Goal: Information Seeking & Learning: Learn about a topic

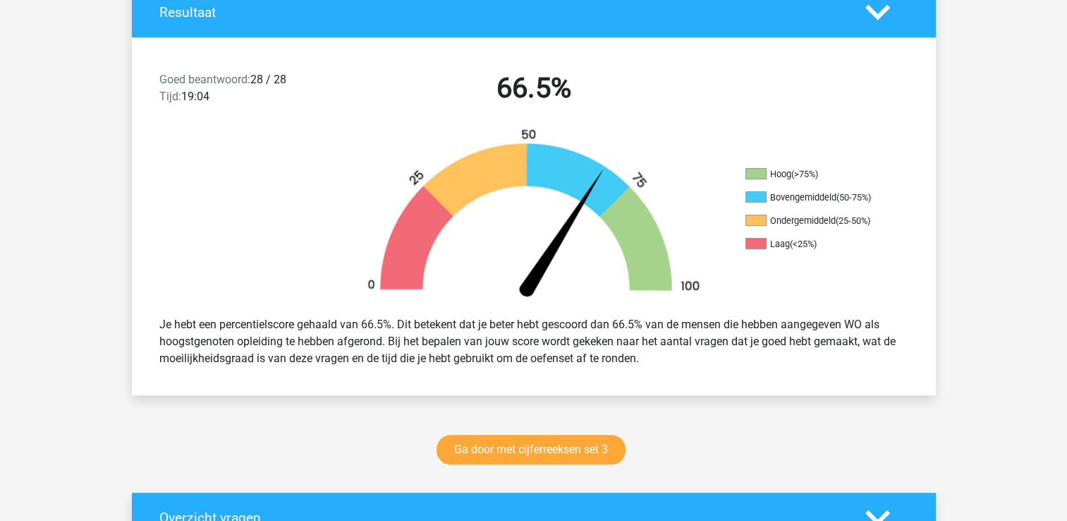
scroll to position [353, 0]
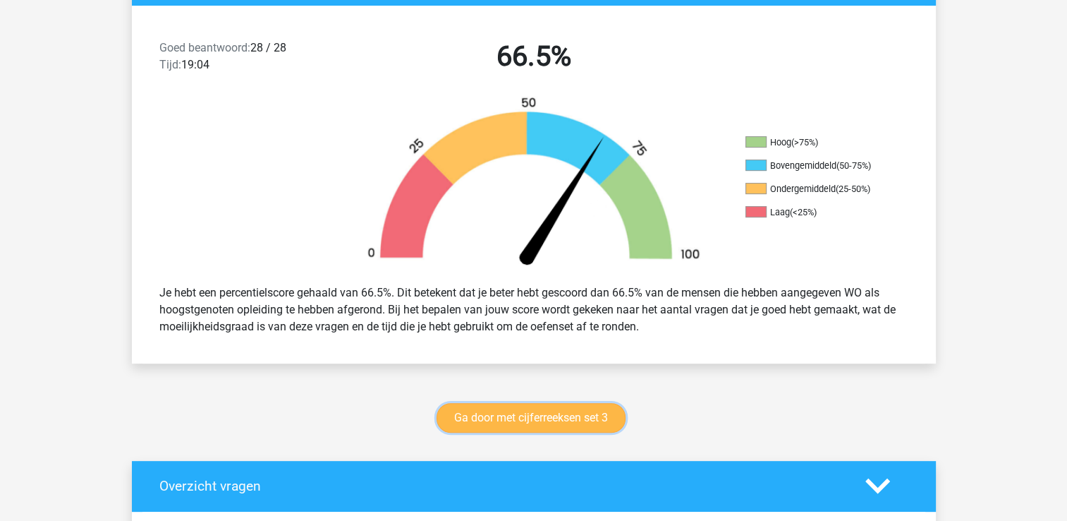
click at [551, 412] on link "Ga door met cijferreeksen set 3" at bounding box center [531, 418] width 189 height 30
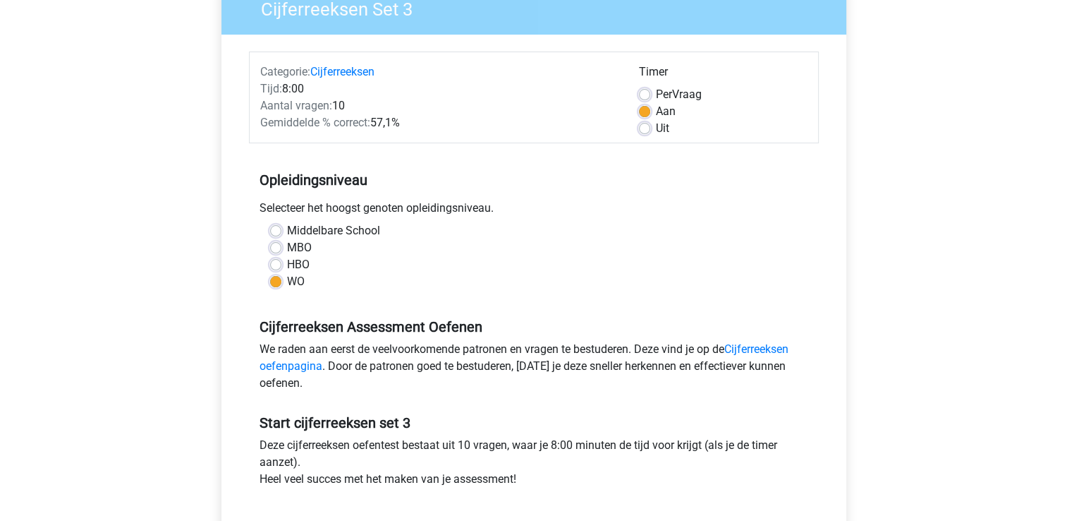
scroll to position [353, 0]
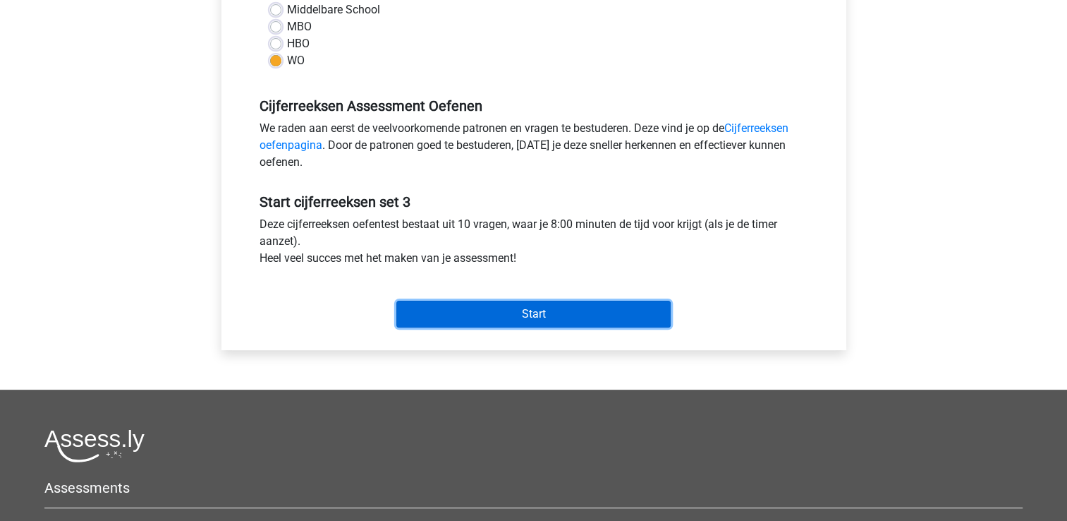
click at [576, 319] on input "Start" at bounding box center [533, 314] width 274 height 27
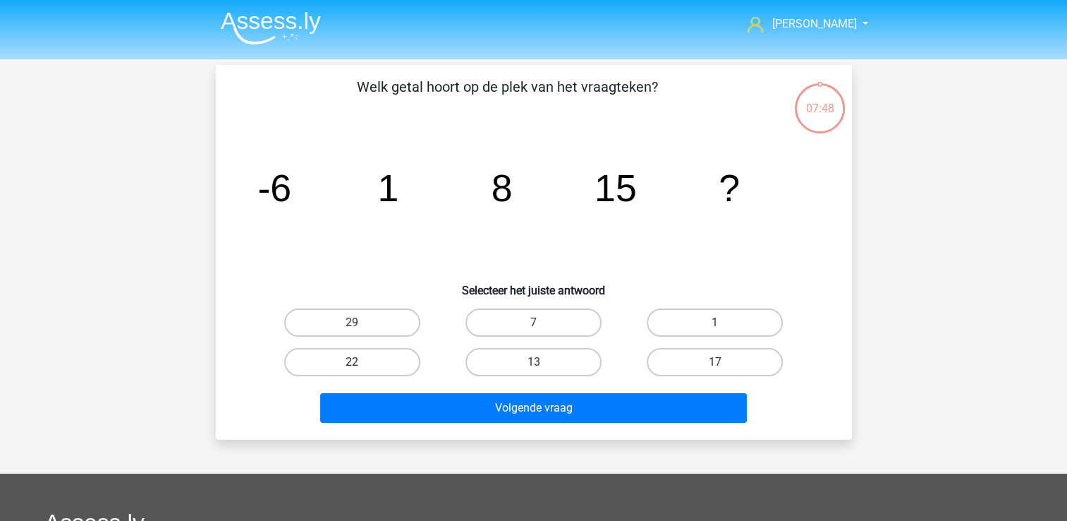
click at [341, 357] on label "22" at bounding box center [352, 362] width 136 height 28
click at [352, 362] on input "22" at bounding box center [356, 366] width 9 height 9
radio input "true"
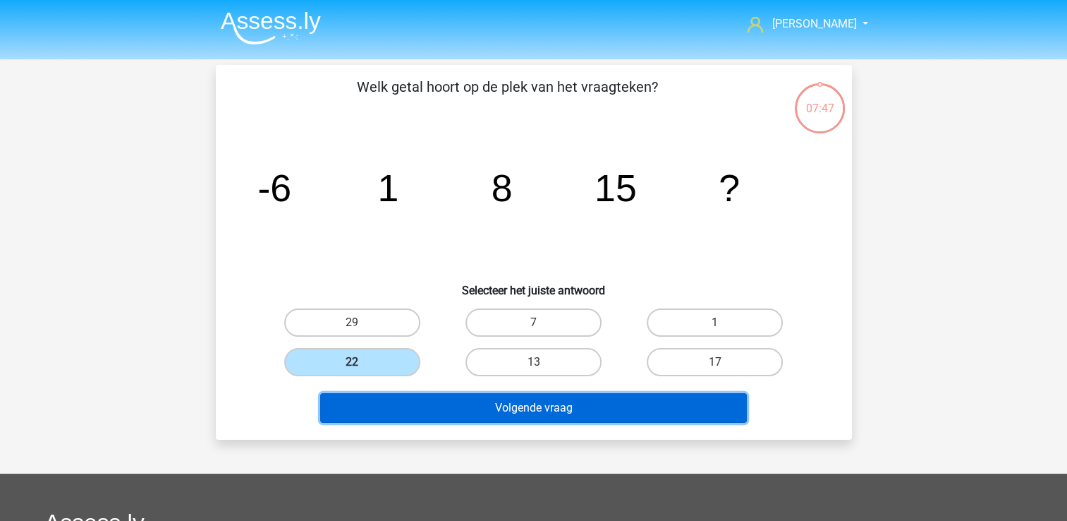
click at [475, 415] on button "Volgende vraag" at bounding box center [533, 408] width 427 height 30
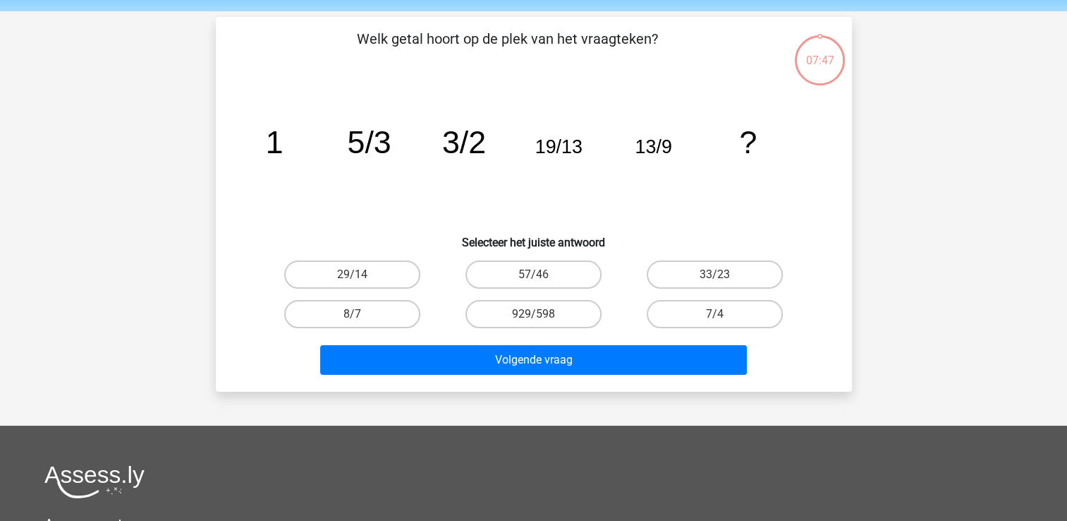
scroll to position [65, 0]
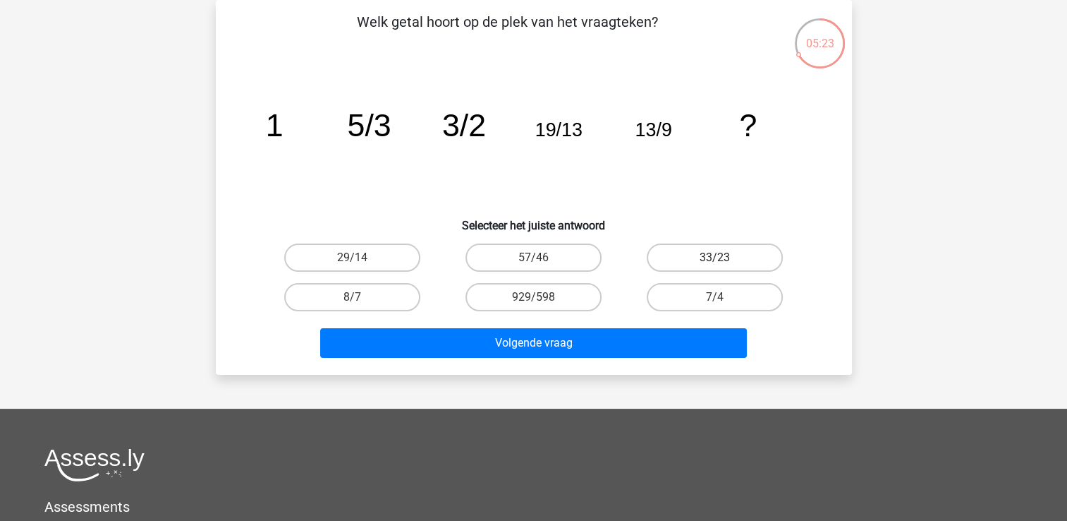
click at [740, 258] on label "33/23" at bounding box center [715, 257] width 136 height 28
click at [725, 258] on input "33/23" at bounding box center [719, 262] width 9 height 9
radio input "true"
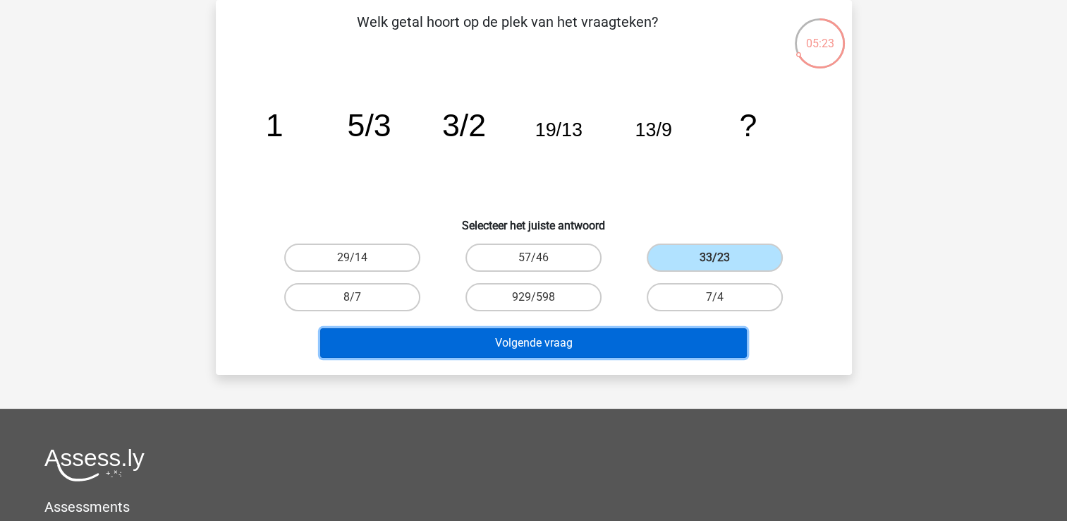
click at [685, 352] on button "Volgende vraag" at bounding box center [533, 343] width 427 height 30
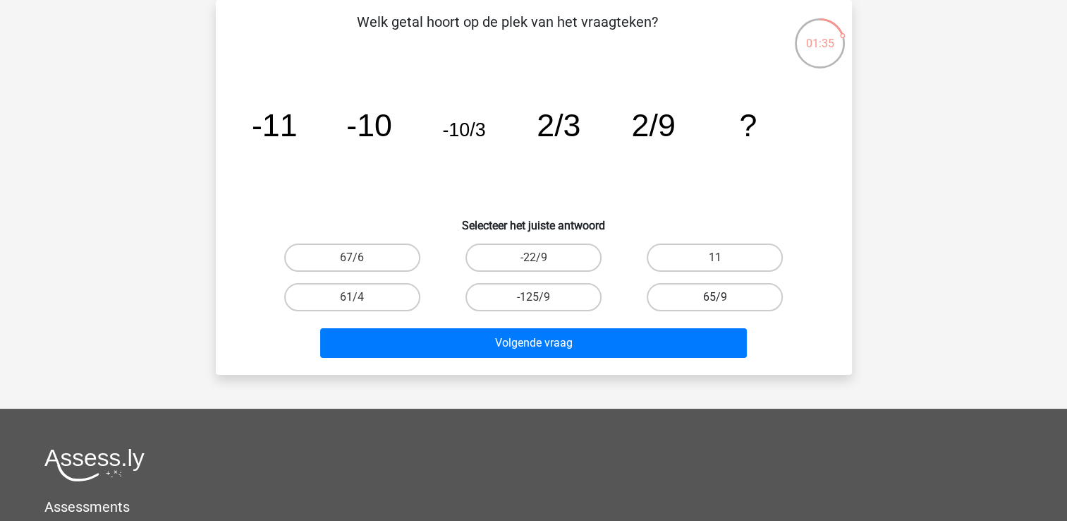
click at [691, 298] on label "65/9" at bounding box center [715, 297] width 136 height 28
click at [715, 298] on input "65/9" at bounding box center [719, 301] width 9 height 9
radio input "true"
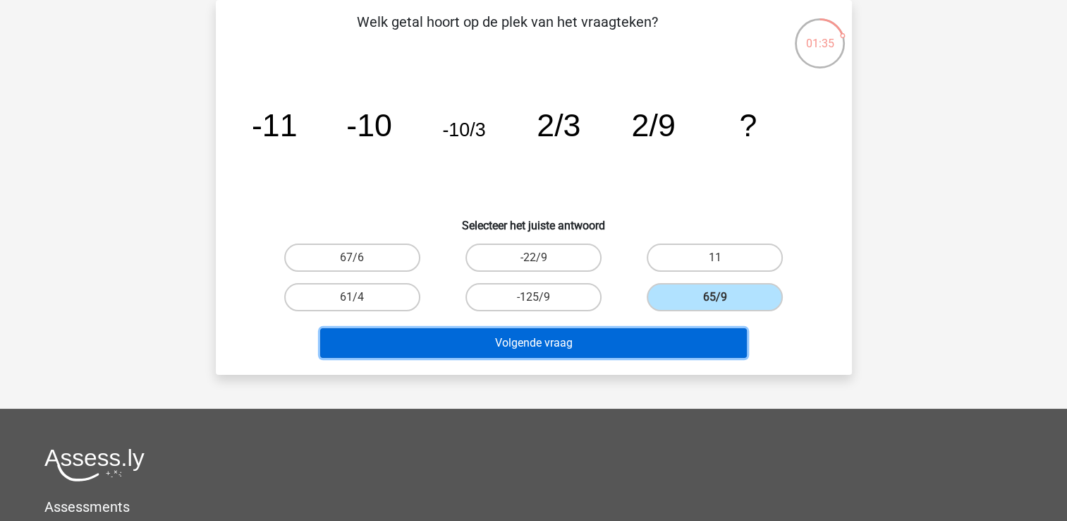
click at [641, 335] on button "Volgende vraag" at bounding box center [533, 343] width 427 height 30
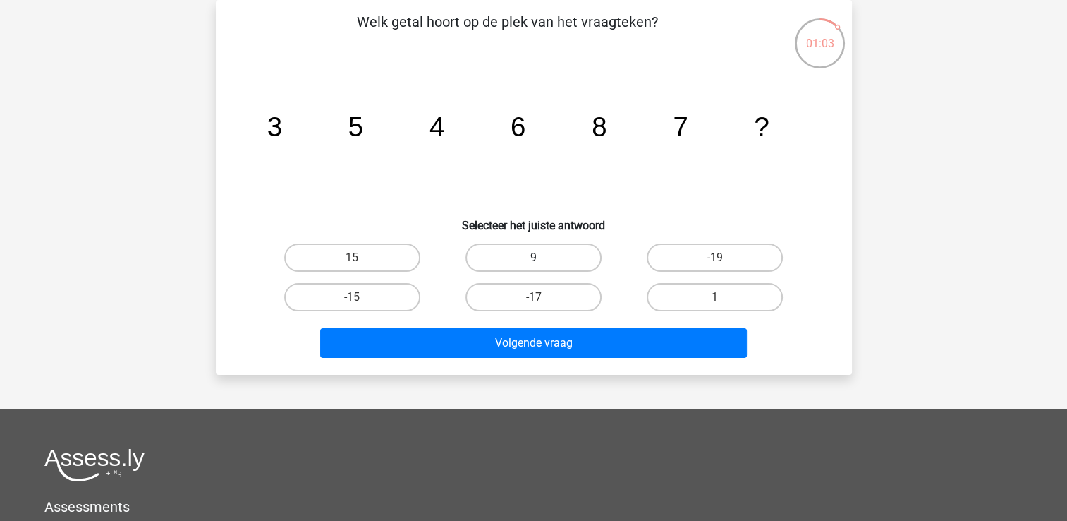
click at [567, 264] on label "9" at bounding box center [534, 257] width 136 height 28
click at [543, 264] on input "9" at bounding box center [537, 262] width 9 height 9
radio input "true"
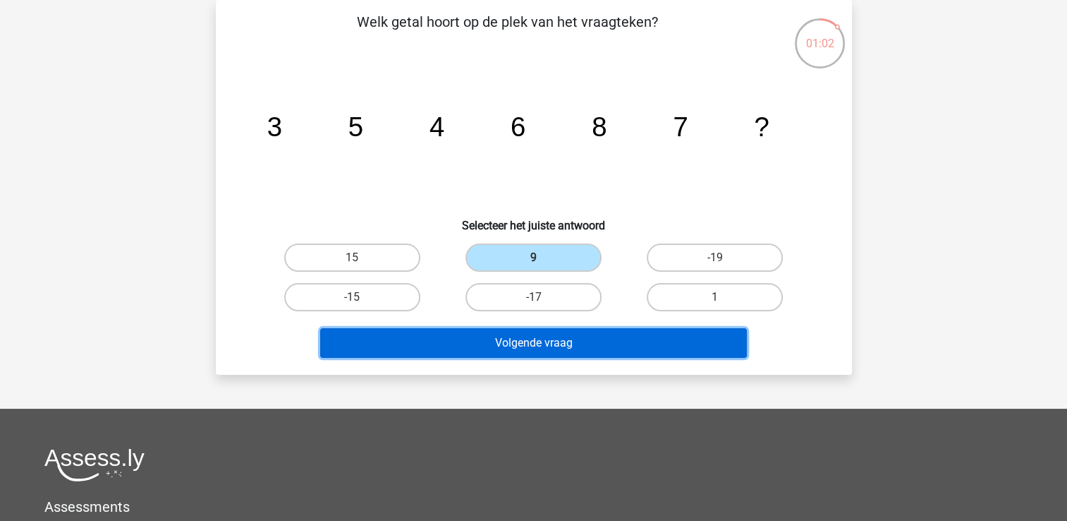
click at [567, 341] on button "Volgende vraag" at bounding box center [533, 343] width 427 height 30
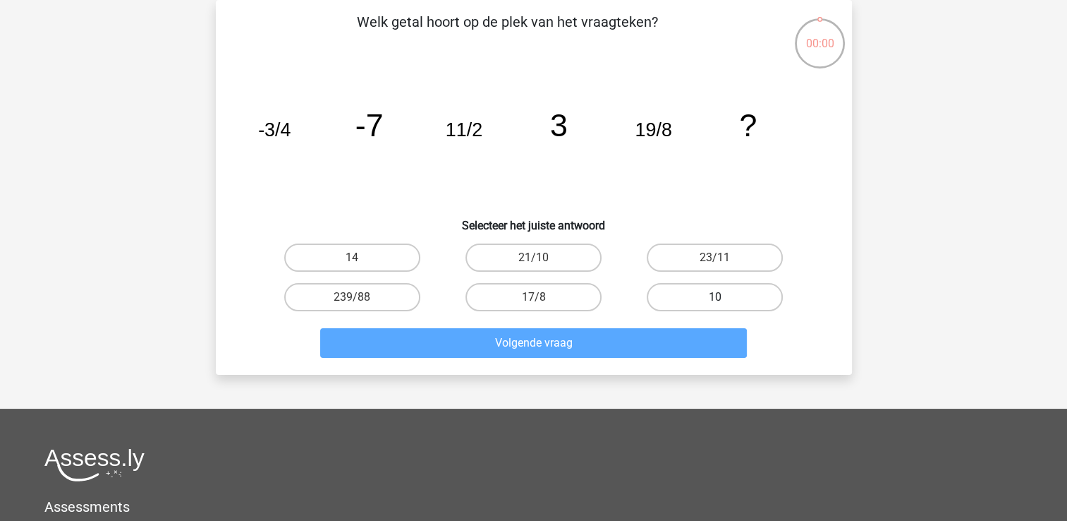
click at [712, 303] on label "10" at bounding box center [715, 297] width 136 height 28
click at [715, 303] on input "10" at bounding box center [719, 301] width 9 height 9
radio input "true"
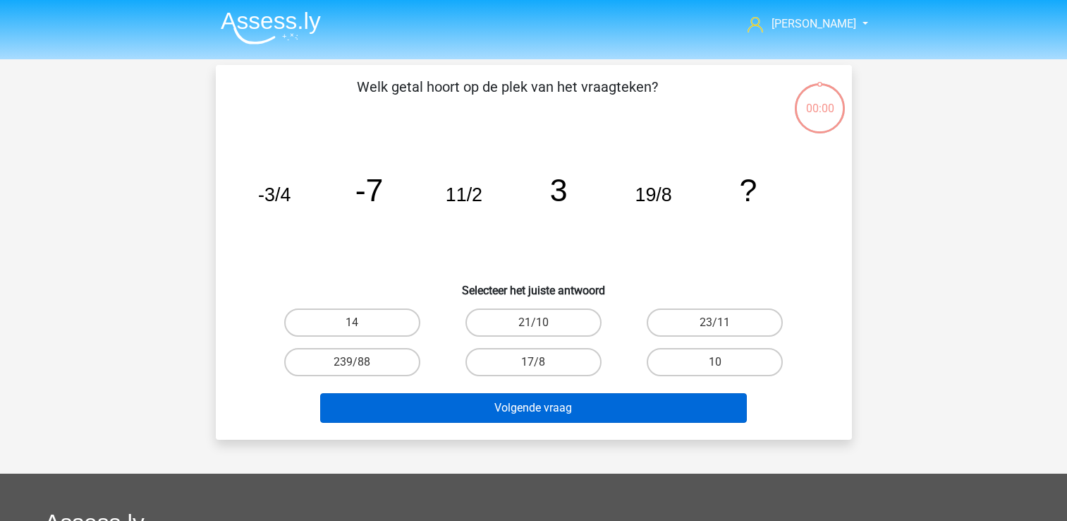
scroll to position [65, 0]
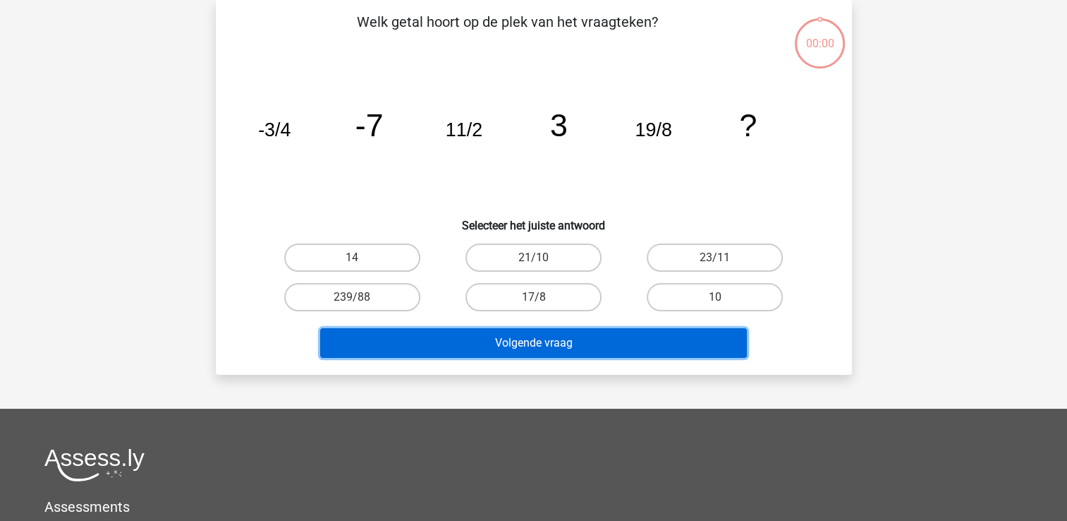
click at [683, 344] on button "Volgende vraag" at bounding box center [533, 343] width 427 height 30
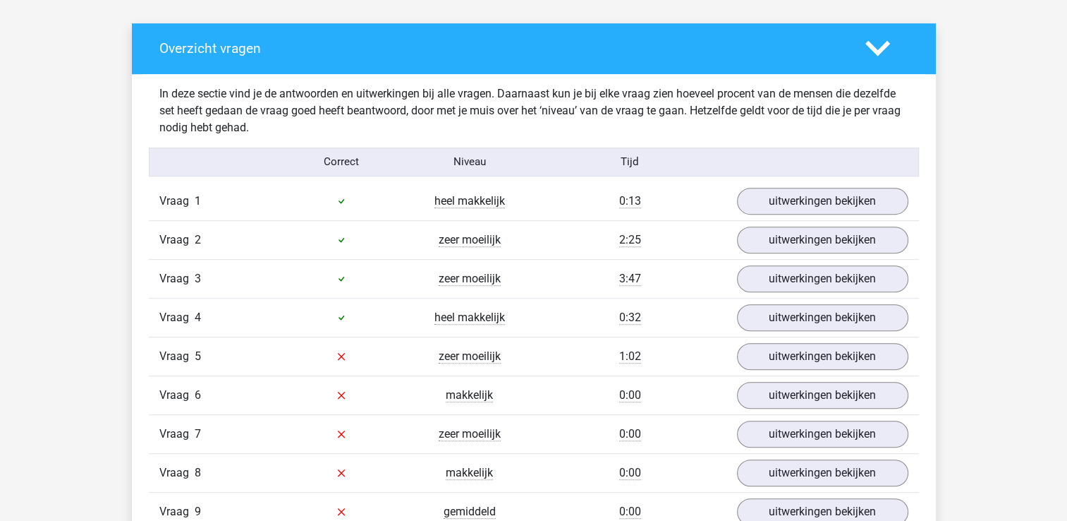
scroll to position [988, 0]
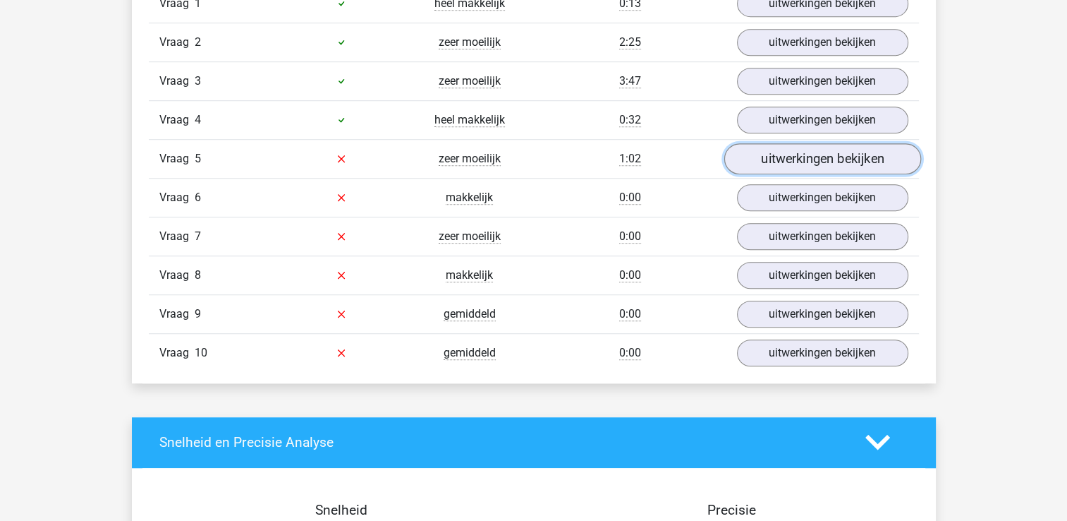
click at [789, 144] on link "uitwerkingen bekijken" at bounding box center [822, 158] width 197 height 31
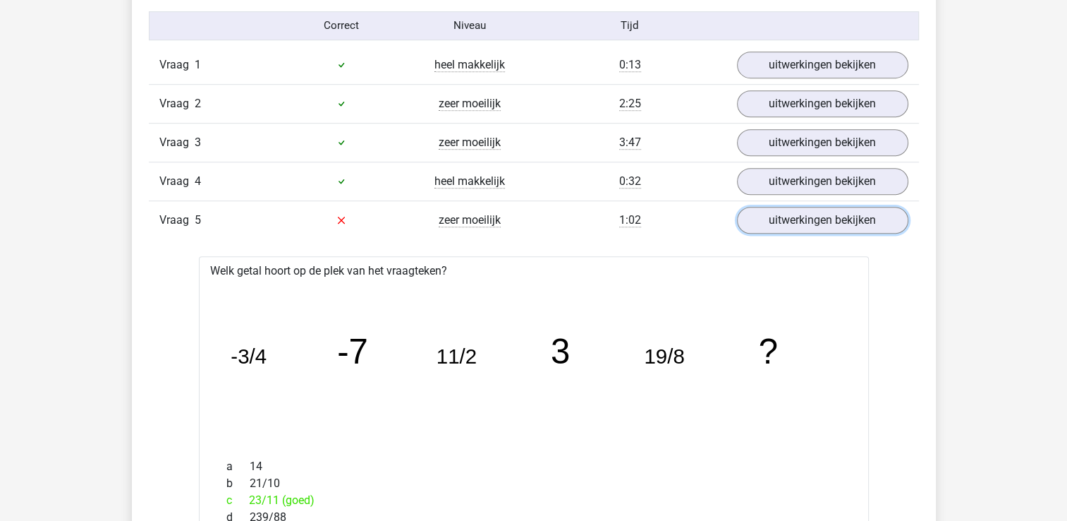
scroll to position [917, 0]
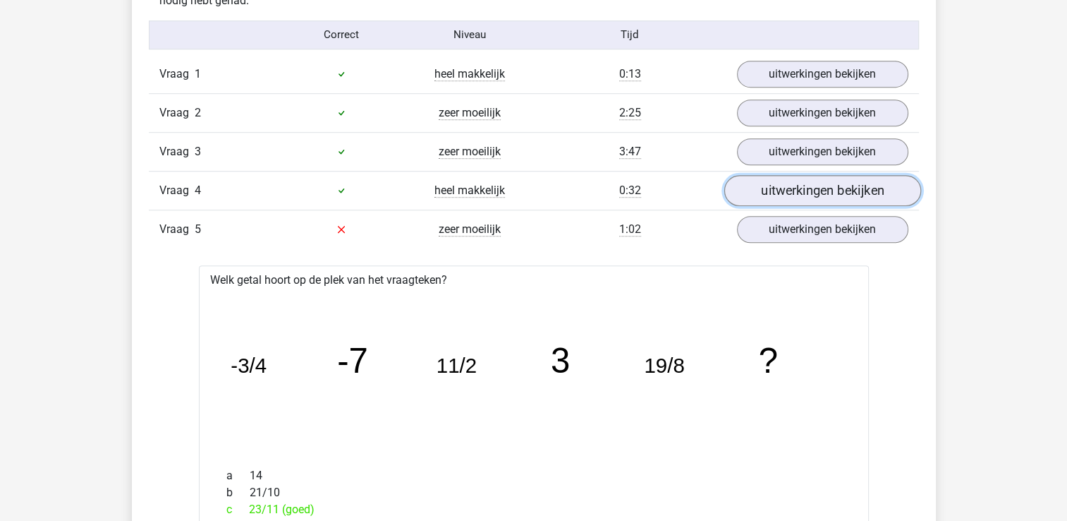
click at [856, 188] on link "uitwerkingen bekijken" at bounding box center [822, 190] width 197 height 31
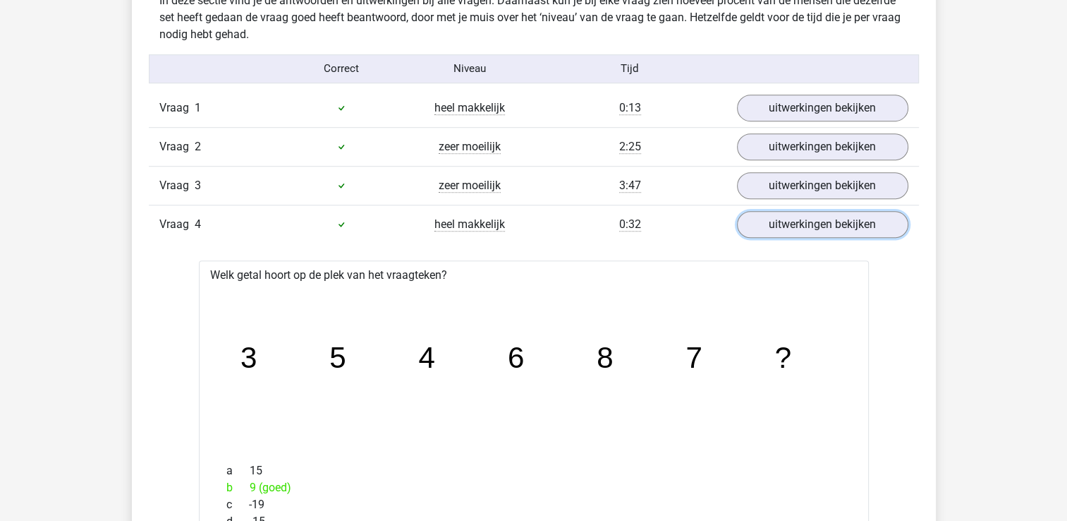
scroll to position [847, 0]
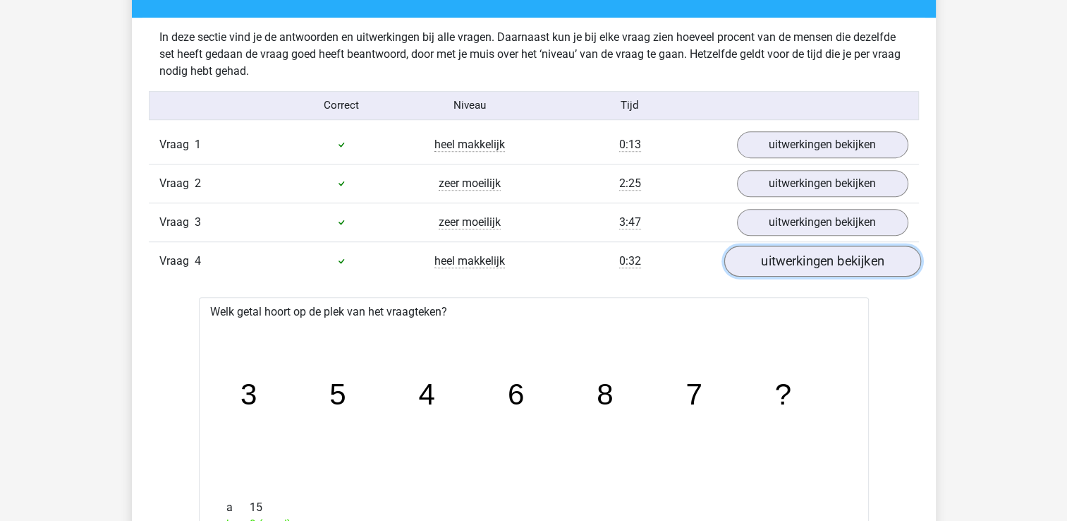
click at [848, 267] on link "uitwerkingen bekijken" at bounding box center [822, 261] width 197 height 31
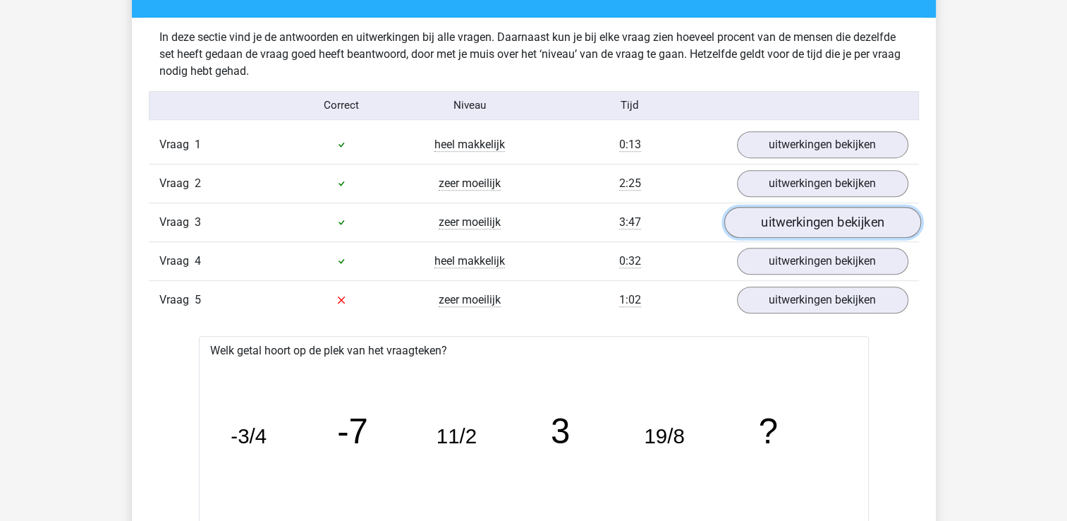
click at [858, 219] on link "uitwerkingen bekijken" at bounding box center [822, 222] width 197 height 31
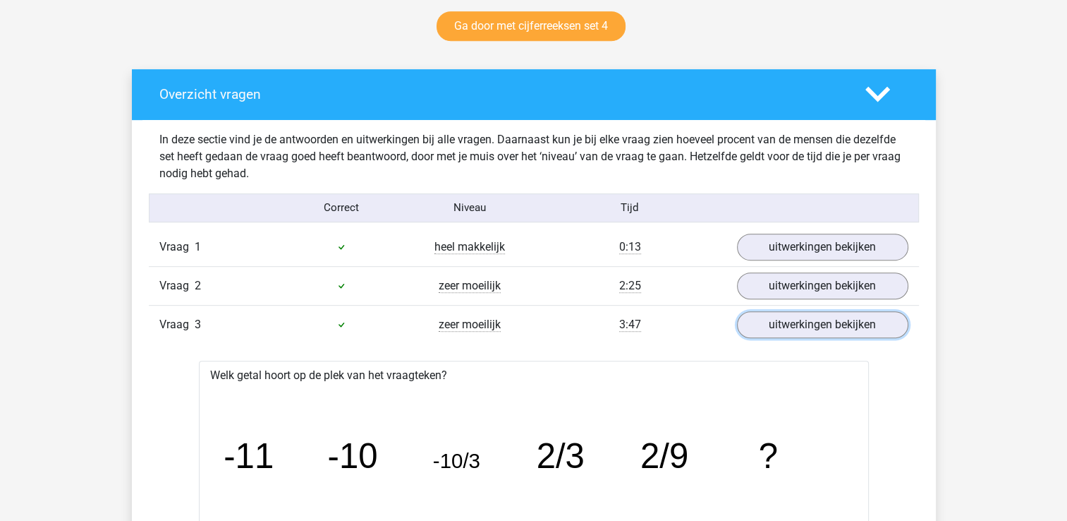
scroll to position [705, 0]
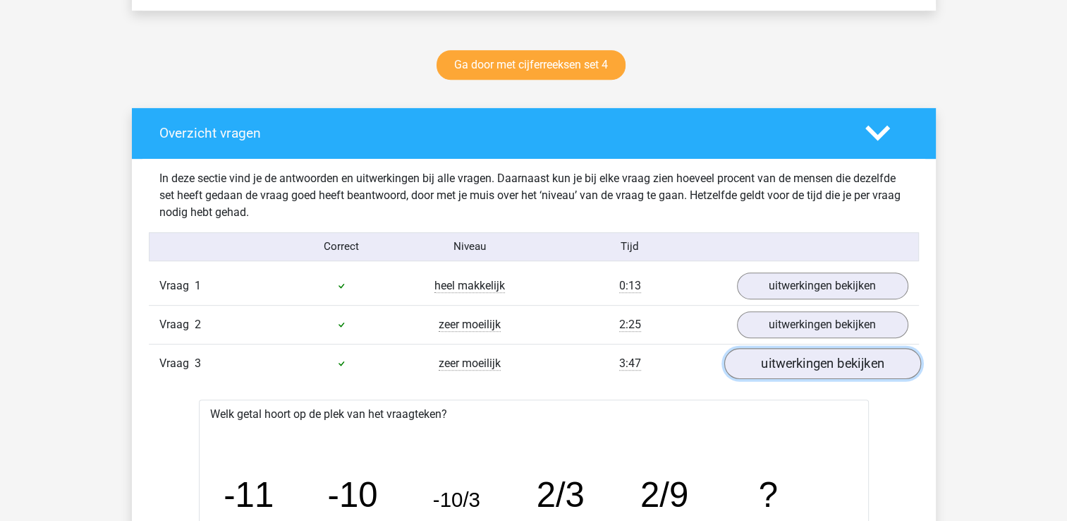
click at [867, 363] on link "uitwerkingen bekijken" at bounding box center [822, 363] width 197 height 31
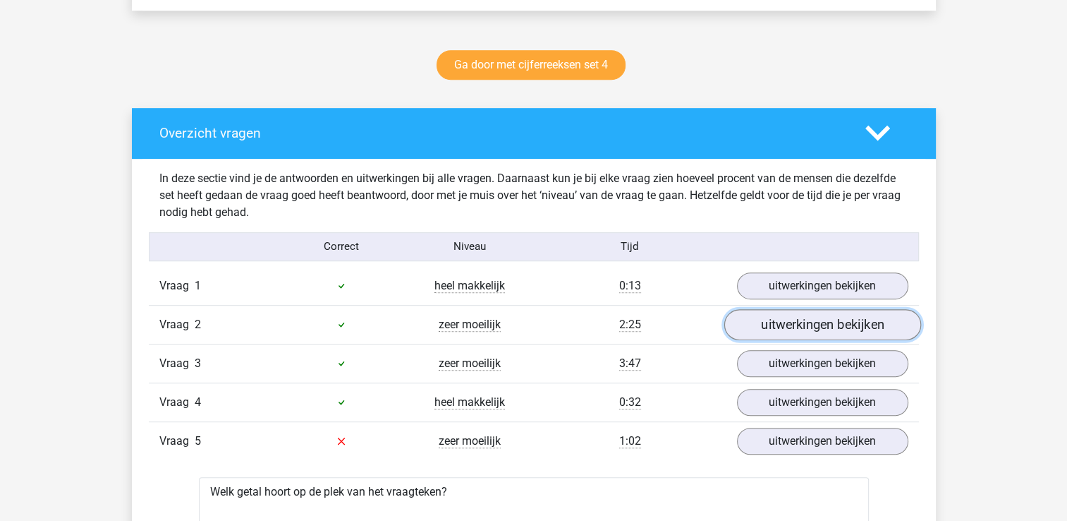
click at [864, 312] on link "uitwerkingen bekijken" at bounding box center [822, 324] width 197 height 31
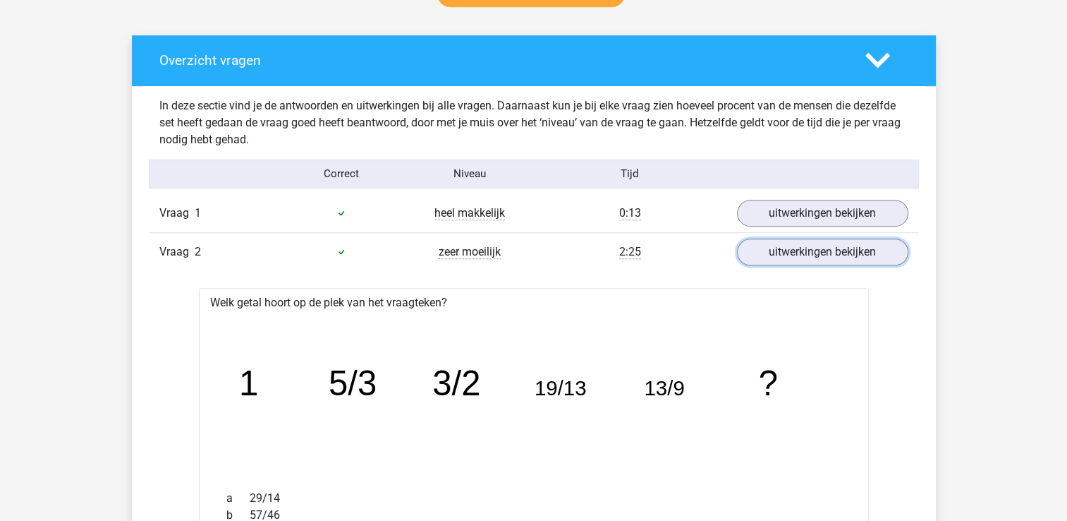
scroll to position [776, 0]
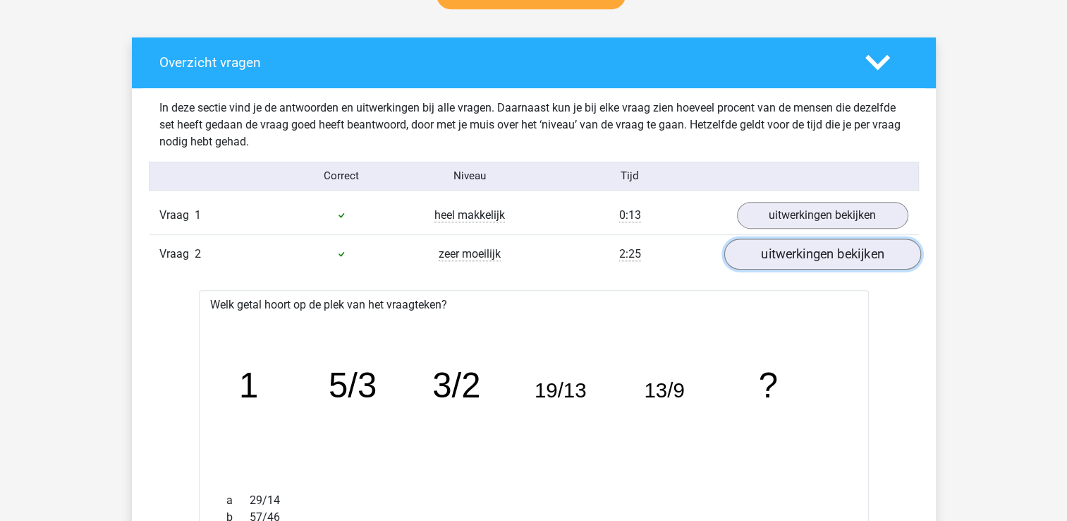
click at [876, 253] on link "uitwerkingen bekijken" at bounding box center [822, 253] width 197 height 31
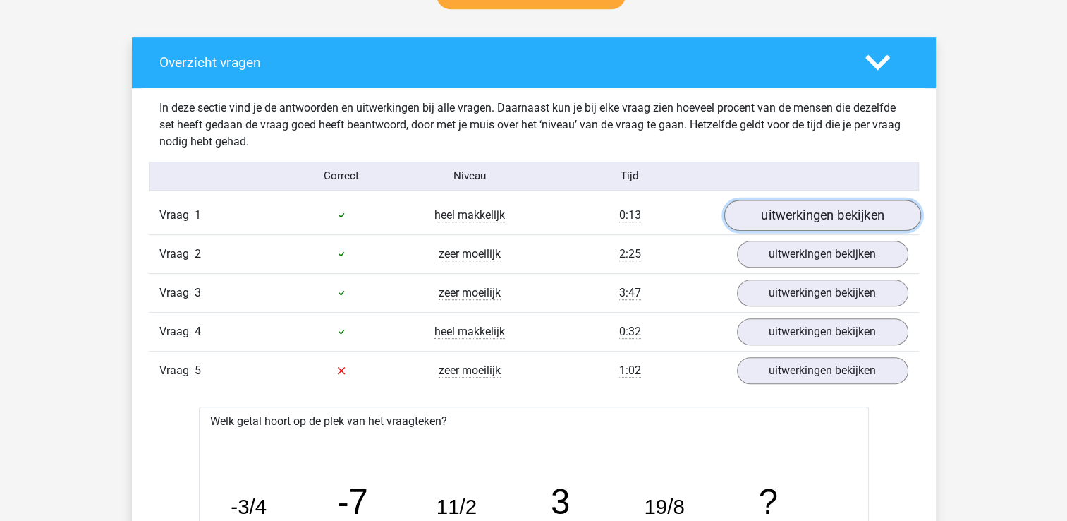
click at [873, 215] on link "uitwerkingen bekijken" at bounding box center [822, 215] width 197 height 31
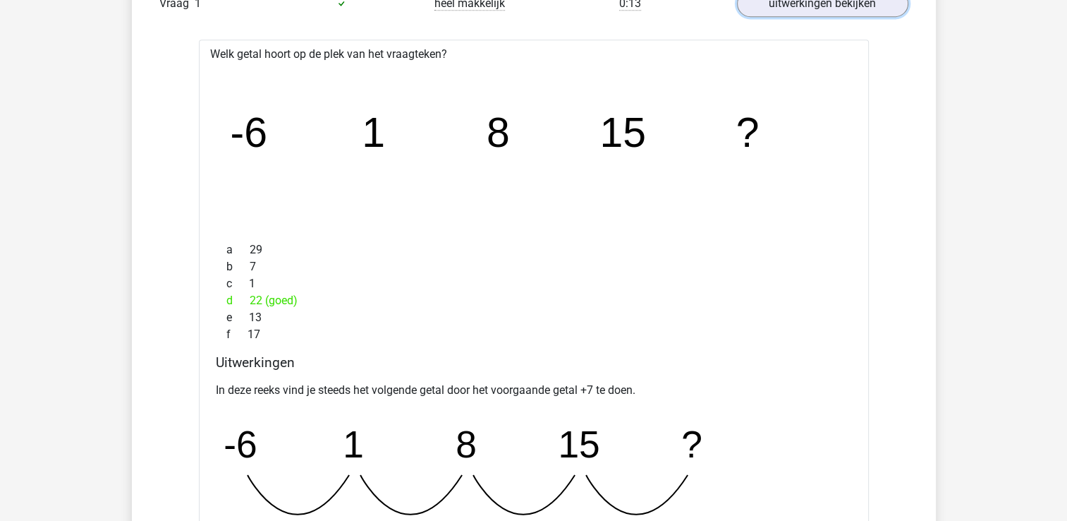
scroll to position [917, 0]
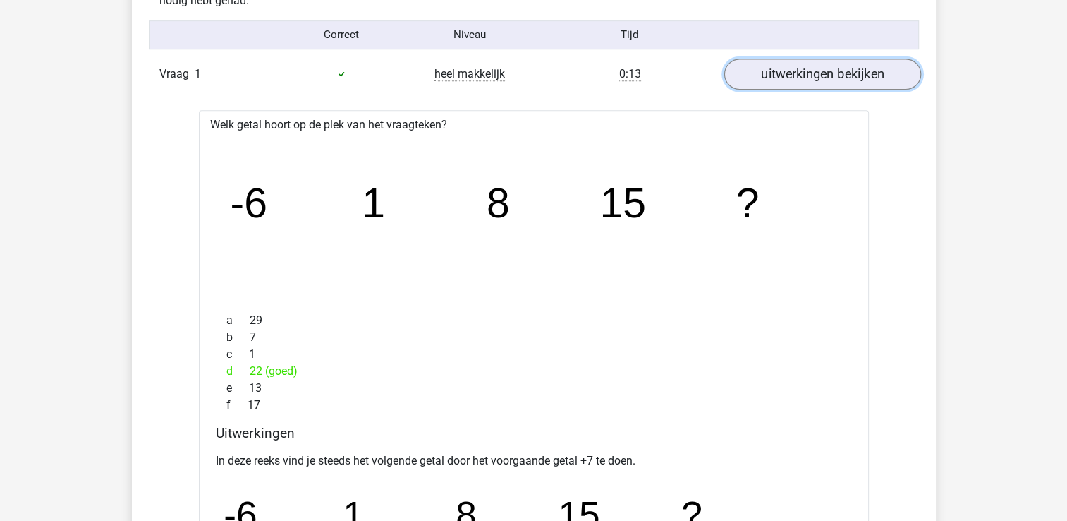
drag, startPoint x: 842, startPoint y: 75, endPoint x: 842, endPoint y: 83, distance: 7.8
click at [842, 75] on link "uitwerkingen bekijken" at bounding box center [822, 74] width 197 height 31
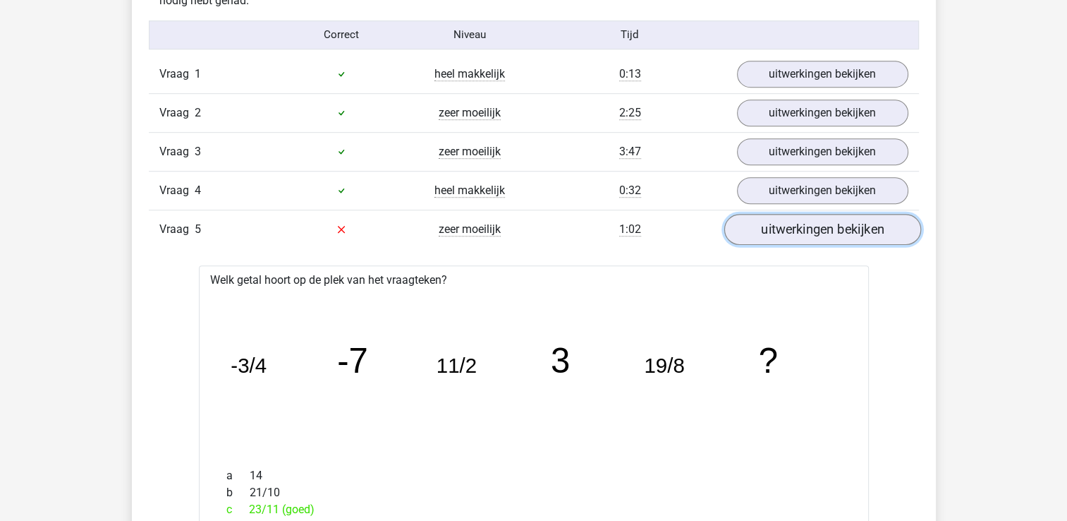
click at [890, 227] on link "uitwerkingen bekijken" at bounding box center [822, 229] width 197 height 31
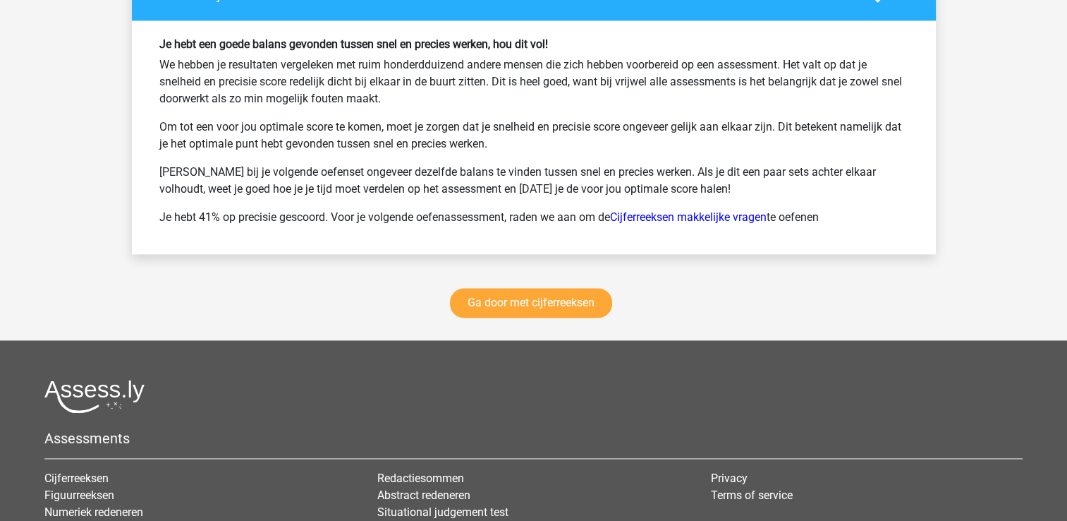
scroll to position [2095, 0]
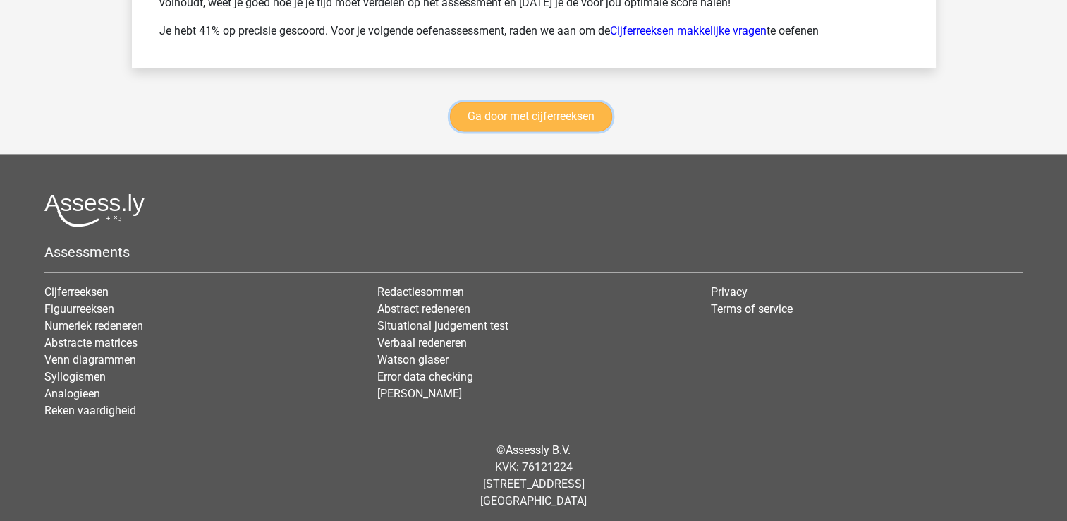
click at [519, 113] on link "Ga door met cijferreeksen" at bounding box center [531, 117] width 162 height 30
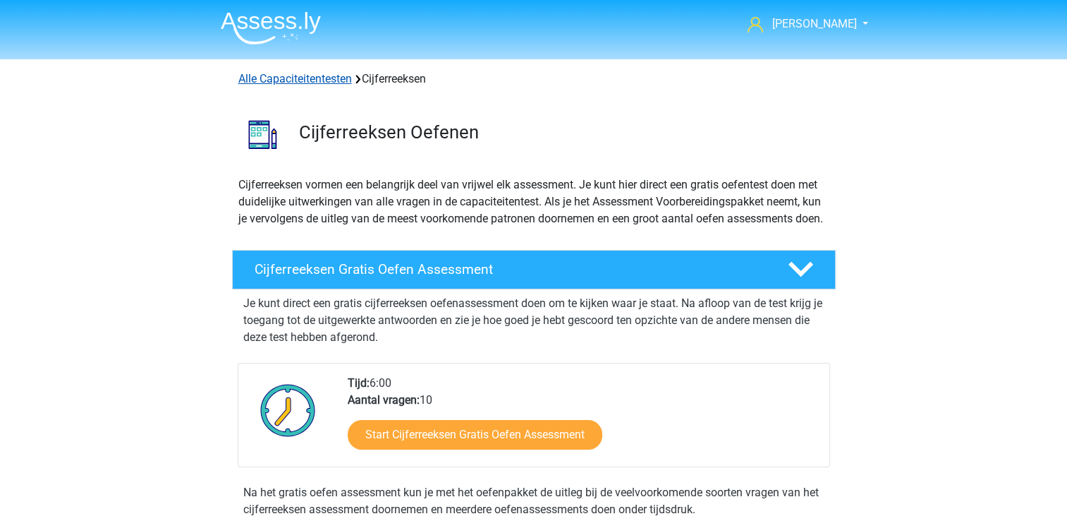
click at [333, 80] on link "Alle Capaciteitentesten" at bounding box center [295, 78] width 114 height 13
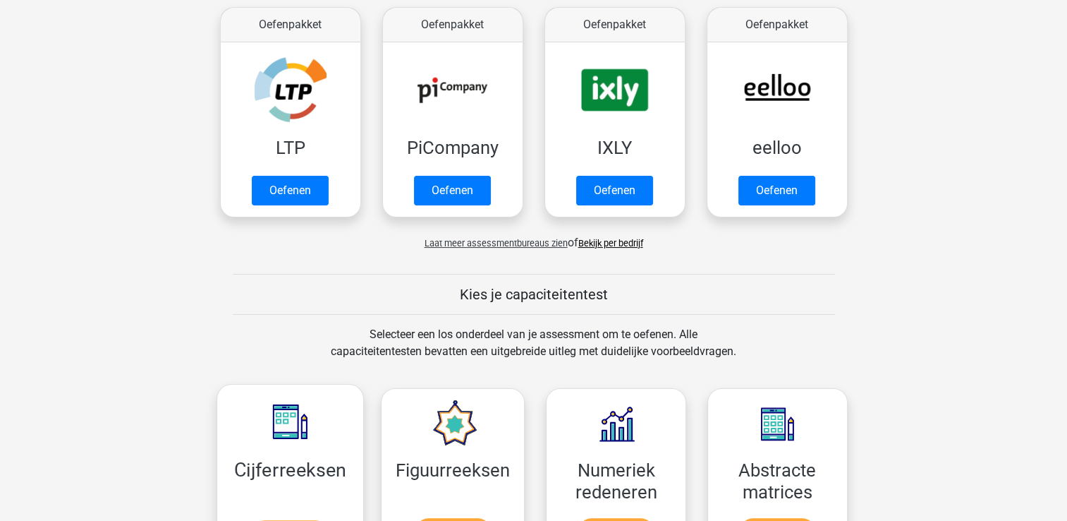
scroll to position [246, 0]
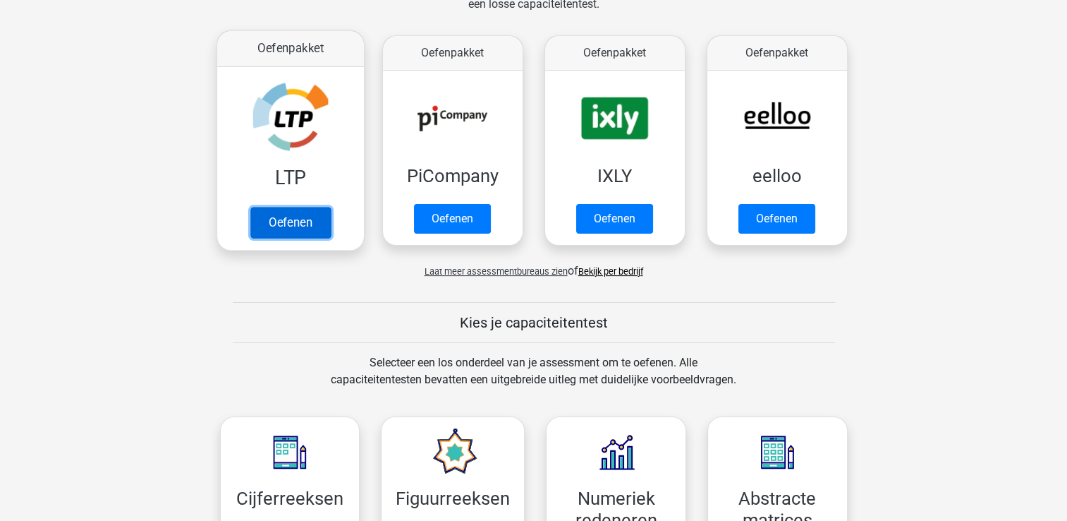
click at [302, 207] on link "Oefenen" at bounding box center [290, 222] width 80 height 31
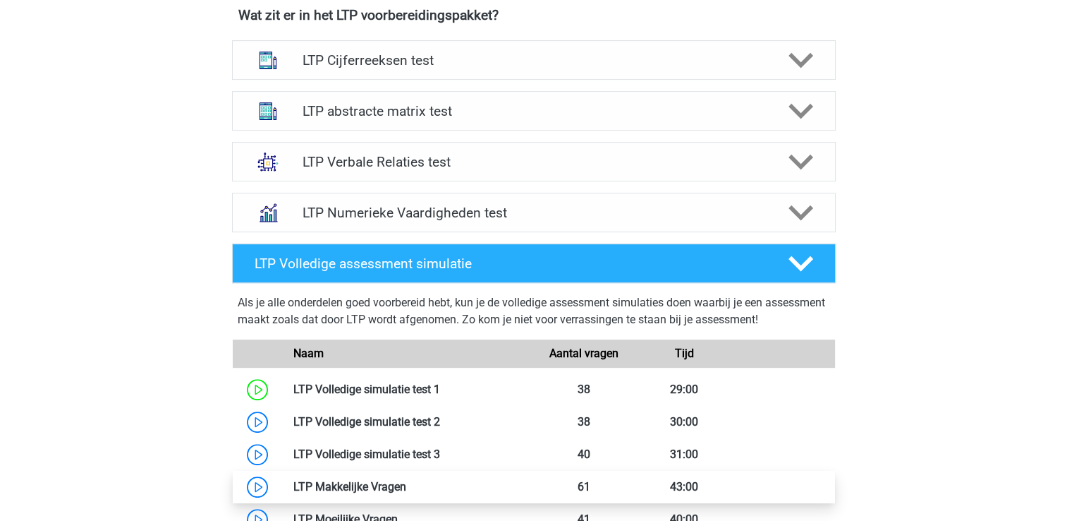
scroll to position [494, 0]
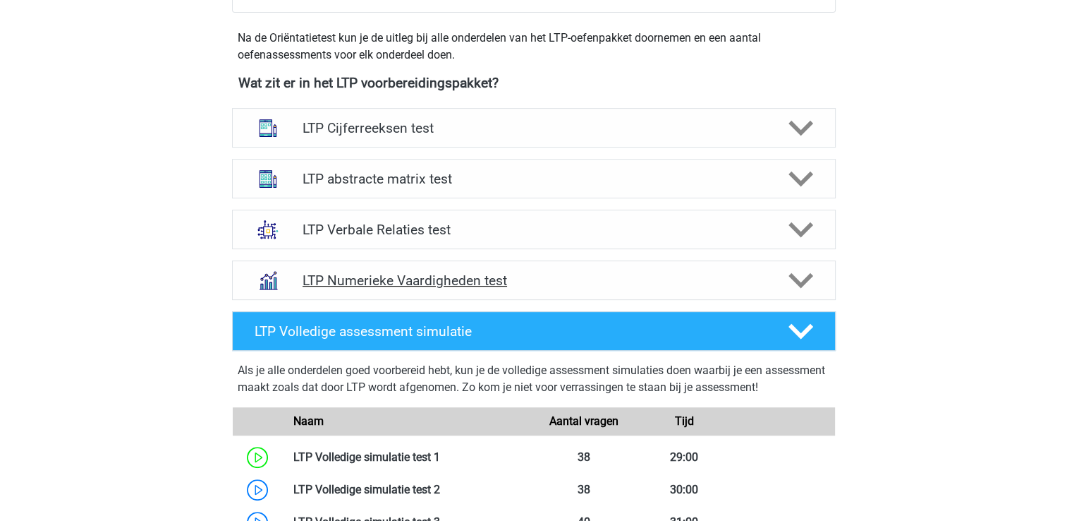
click at [796, 279] on polygon at bounding box center [801, 281] width 25 height 16
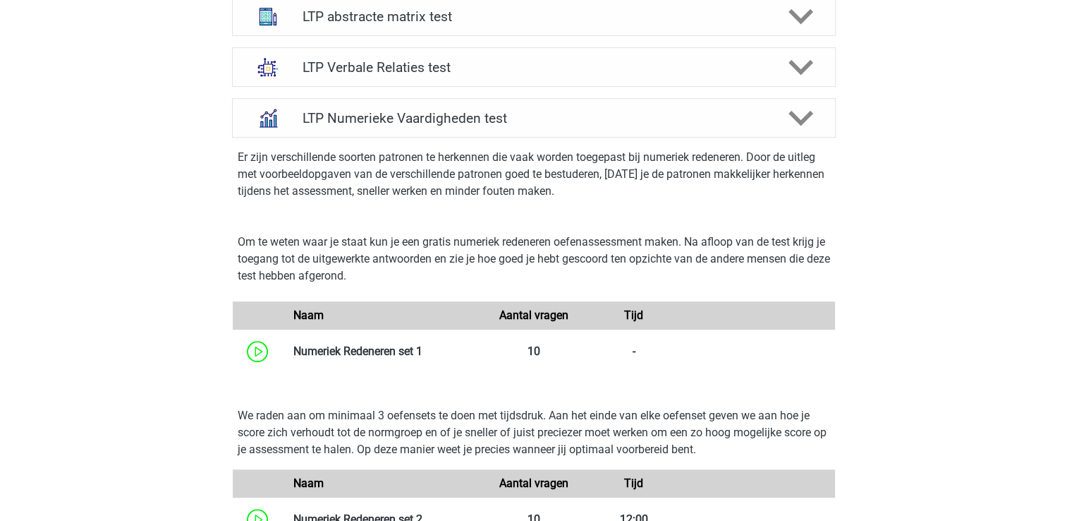
scroll to position [917, 0]
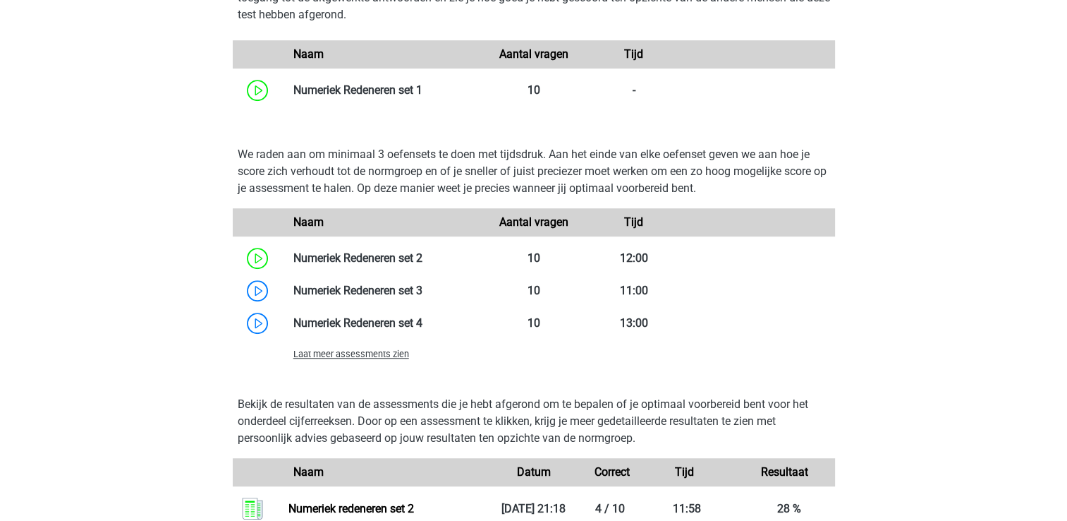
click at [390, 356] on span "Laat meer assessments zien" at bounding box center [351, 354] width 116 height 11
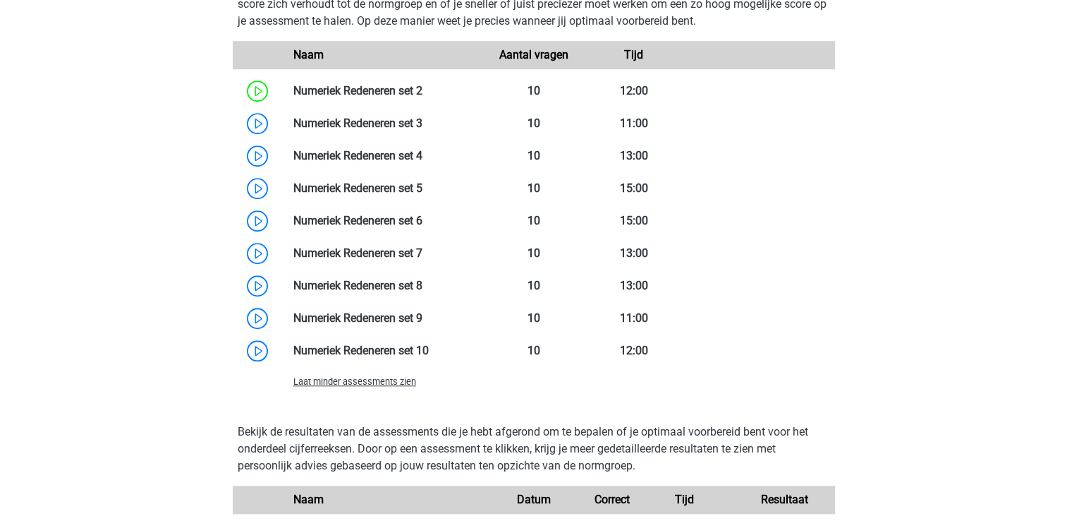
scroll to position [1270, 0]
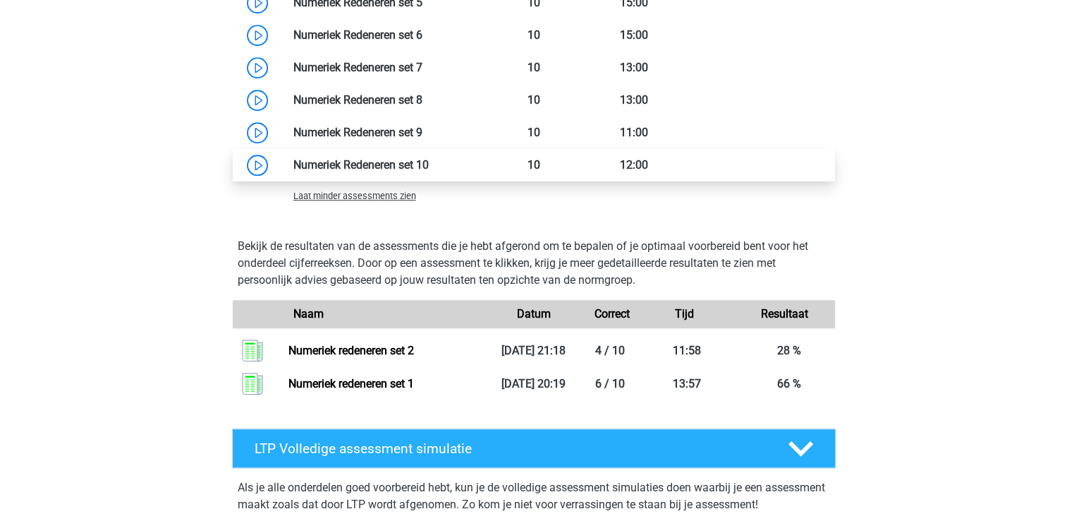
click at [429, 164] on link at bounding box center [429, 164] width 0 height 13
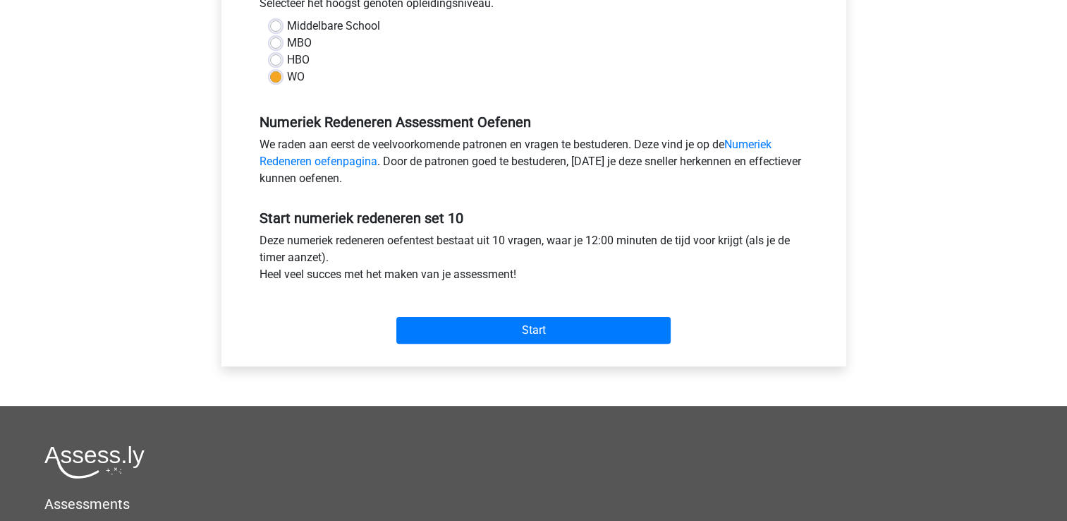
scroll to position [353, 0]
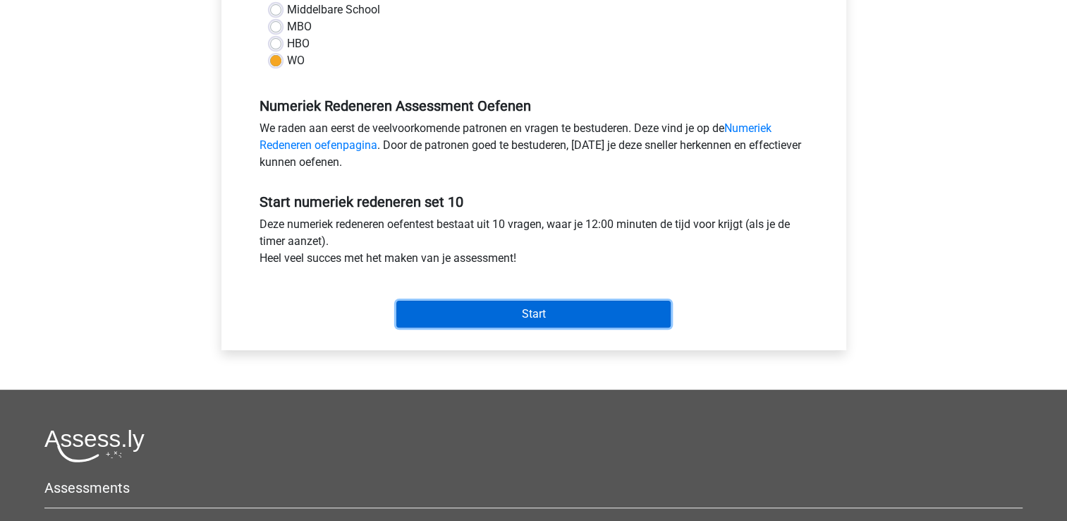
click at [569, 313] on input "Start" at bounding box center [533, 314] width 274 height 27
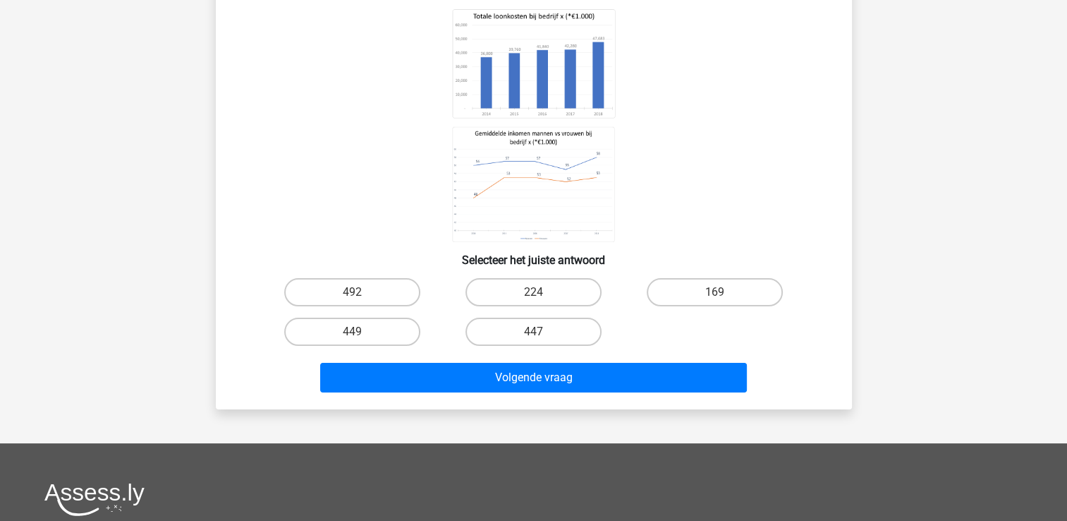
scroll to position [179, 0]
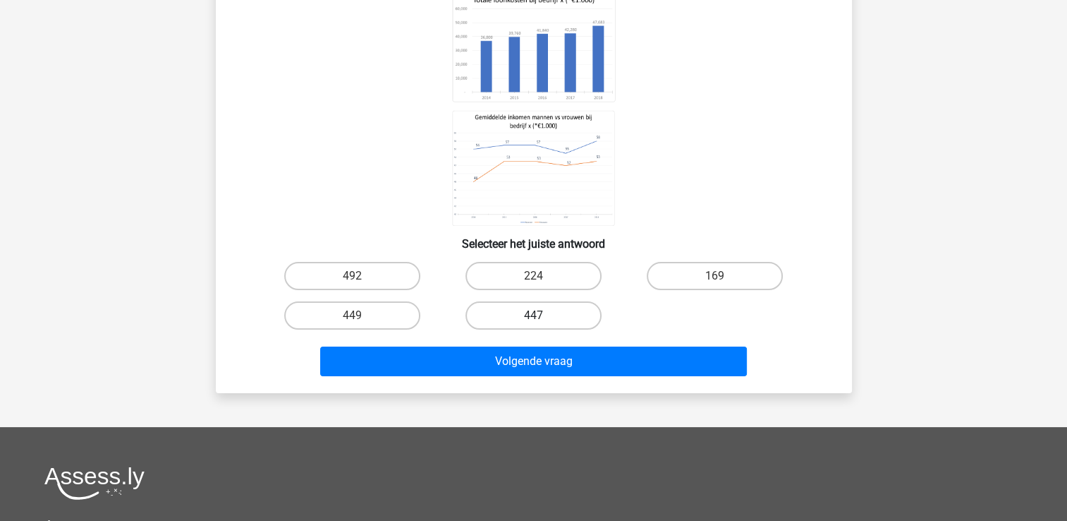
click at [511, 318] on label "447" at bounding box center [534, 315] width 136 height 28
click at [533, 318] on input "447" at bounding box center [537, 319] width 9 height 9
radio input "true"
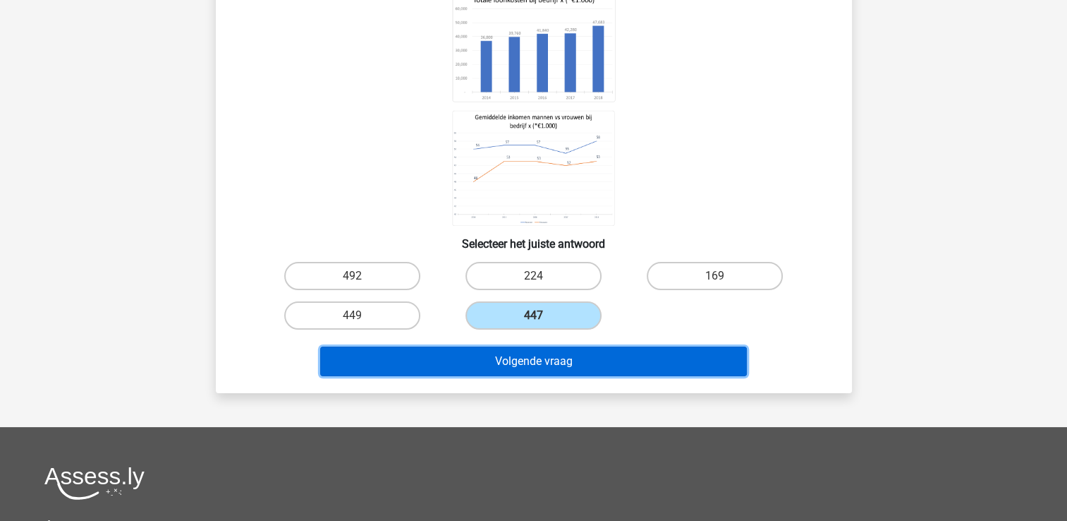
click at [574, 365] on button "Volgende vraag" at bounding box center [533, 361] width 427 height 30
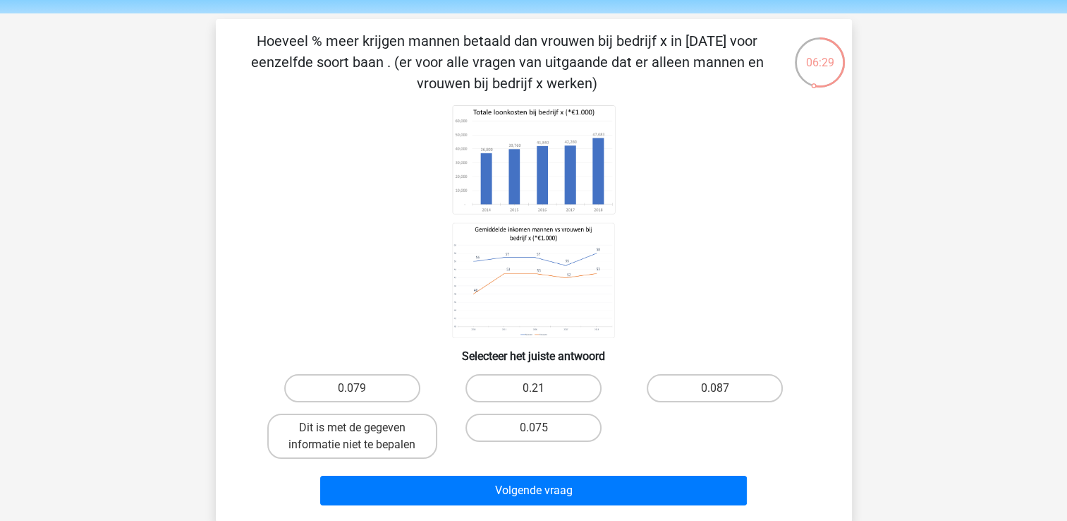
scroll to position [71, 0]
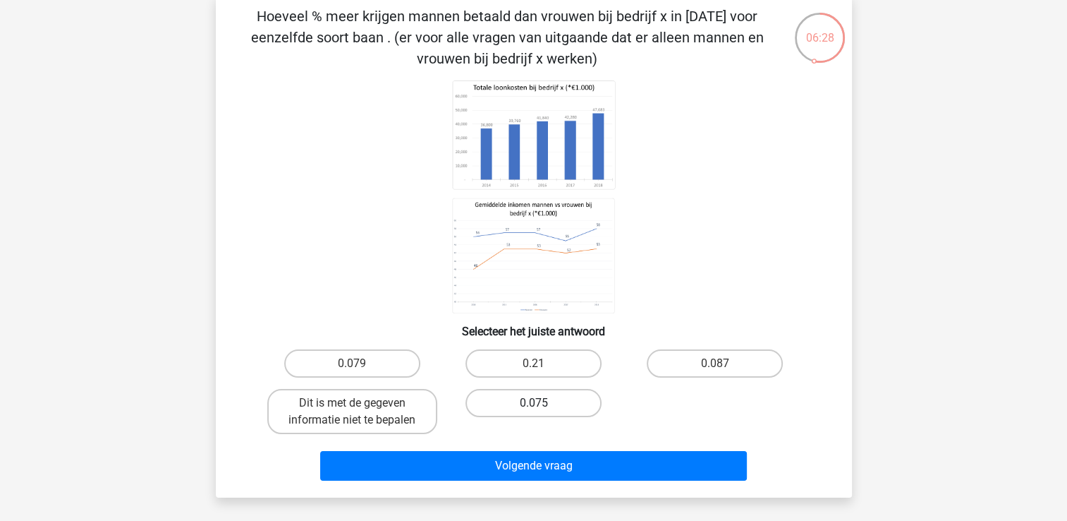
click at [539, 396] on label "0.075" at bounding box center [534, 403] width 136 height 28
click at [539, 403] on input "0.075" at bounding box center [537, 407] width 9 height 9
radio input "true"
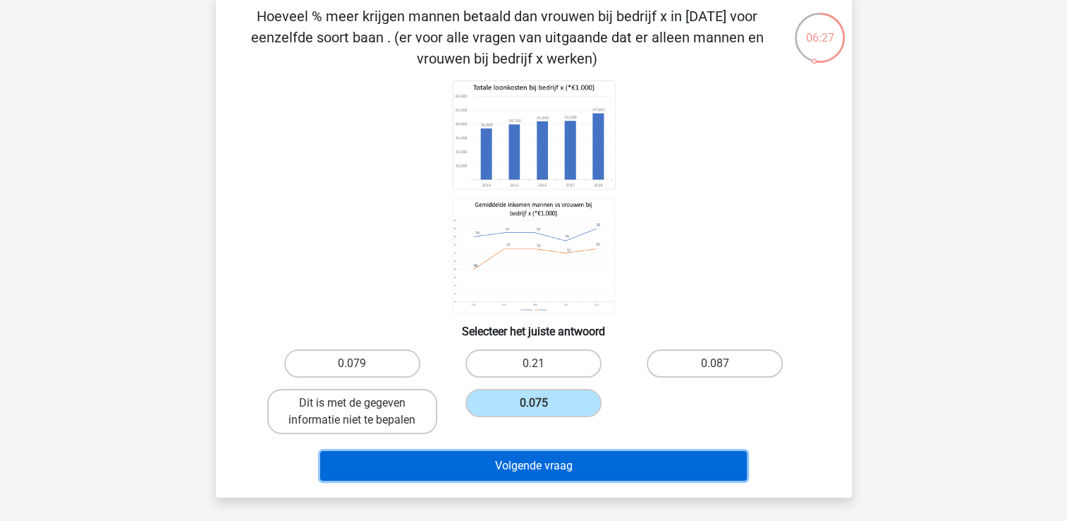
click at [554, 459] on button "Volgende vraag" at bounding box center [533, 466] width 427 height 30
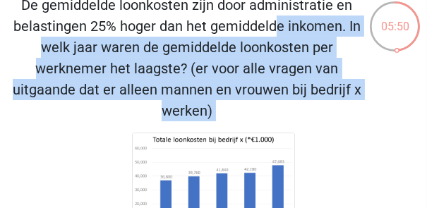
scroll to position [0, 0]
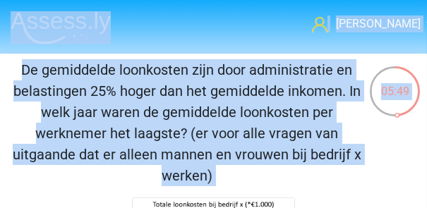
drag, startPoint x: 334, startPoint y: 133, endPoint x: 316, endPoint y: 0, distance: 134.5
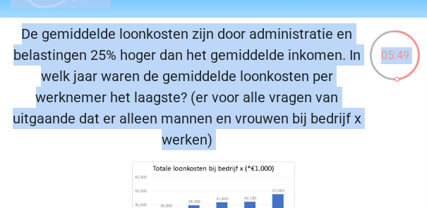
scroll to position [169, 0]
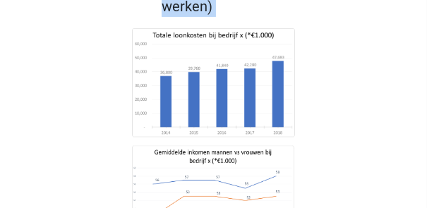
click at [320, 127] on icon at bounding box center [213, 144] width 404 height 233
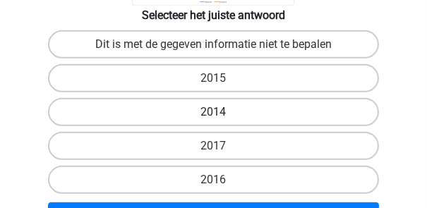
scroll to position [423, 0]
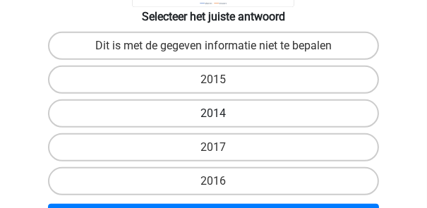
click at [247, 112] on label "2014" at bounding box center [214, 113] width 332 height 28
click at [223, 114] on input "2014" at bounding box center [218, 118] width 9 height 9
radio input "true"
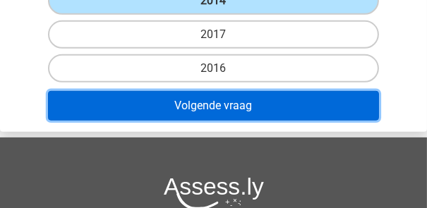
click at [254, 107] on button "Volgende vraag" at bounding box center [214, 106] width 332 height 30
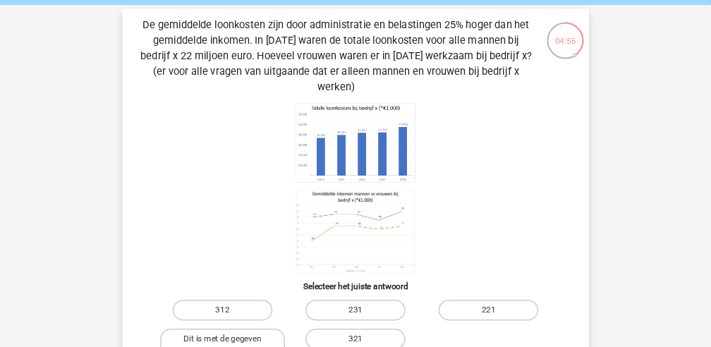
scroll to position [53, 0]
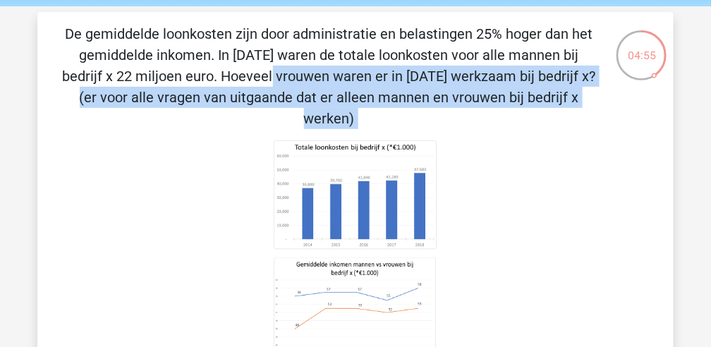
drag, startPoint x: 502, startPoint y: 78, endPoint x: 495, endPoint y: 56, distance: 23.7
click at [495, 56] on div "De gemiddelde loonkosten zijn door administratie en belastingen 25% hoger dan h…" at bounding box center [355, 284] width 625 height 523
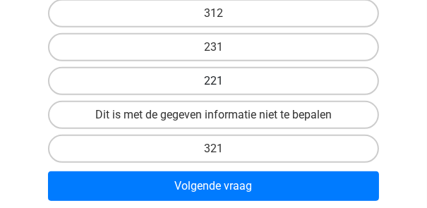
scroll to position [504, 0]
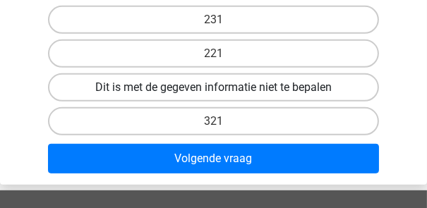
click at [303, 85] on label "Dit is met de gegeven informatie niet te bepalen" at bounding box center [214, 87] width 332 height 28
click at [223, 87] on input "Dit is met de gegeven informatie niet te bepalen" at bounding box center [218, 91] width 9 height 9
radio input "true"
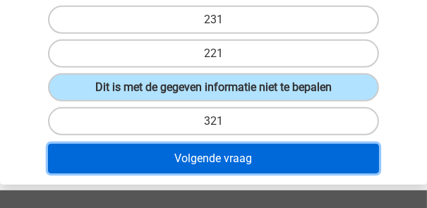
click at [255, 158] on button "Volgende vraag" at bounding box center [214, 159] width 332 height 30
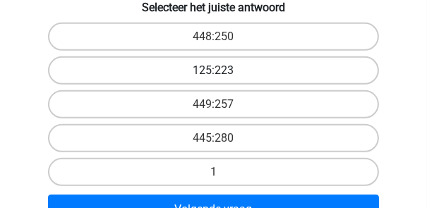
scroll to position [423, 0]
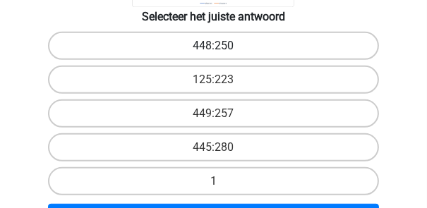
click at [242, 42] on label "448:250" at bounding box center [214, 46] width 332 height 28
click at [223, 46] on input "448:250" at bounding box center [218, 50] width 9 height 9
radio input "true"
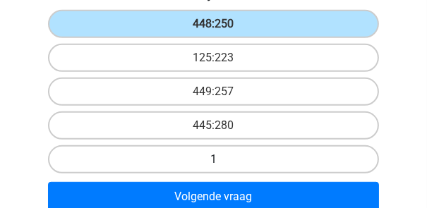
scroll to position [480, 0]
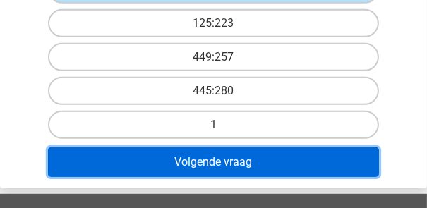
click at [251, 159] on button "Volgende vraag" at bounding box center [214, 162] width 332 height 30
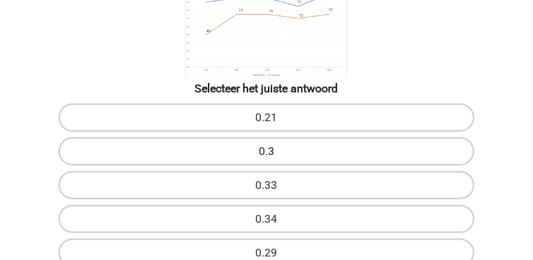
scroll to position [353, 0]
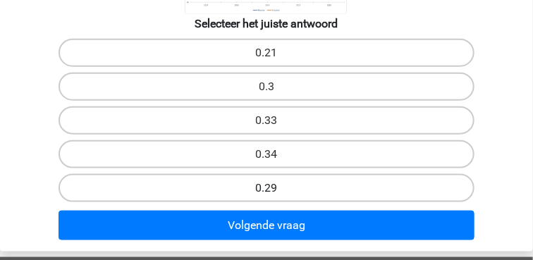
click at [283, 188] on label "0.29" at bounding box center [267, 188] width 416 height 28
click at [276, 188] on input "0.29" at bounding box center [271, 192] width 9 height 9
radio input "true"
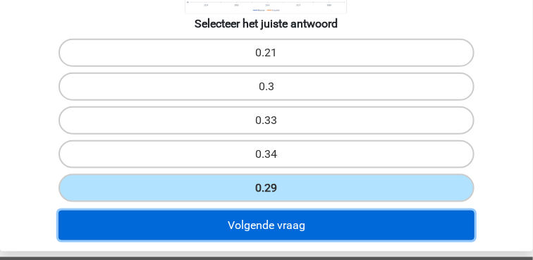
click at [286, 224] on button "Volgende vraag" at bounding box center [267, 226] width 416 height 30
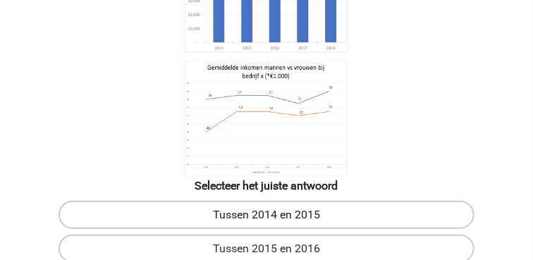
scroll to position [265, 0]
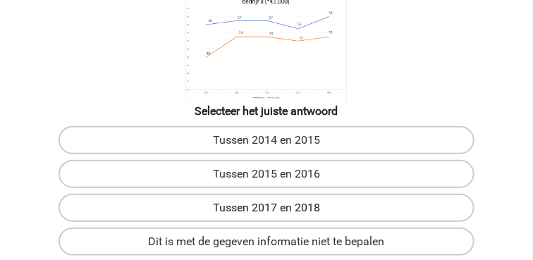
click at [286, 205] on label "Tussen 2017 en 2018" at bounding box center [267, 208] width 416 height 28
click at [276, 208] on input "Tussen 2017 en 2018" at bounding box center [271, 212] width 9 height 9
radio input "true"
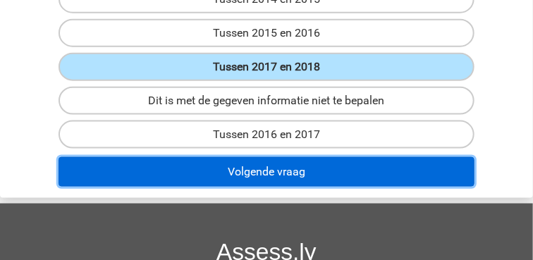
click at [291, 169] on button "Volgende vraag" at bounding box center [267, 172] width 416 height 30
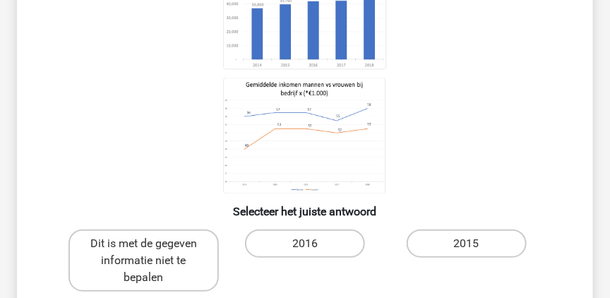
scroll to position [210, 0]
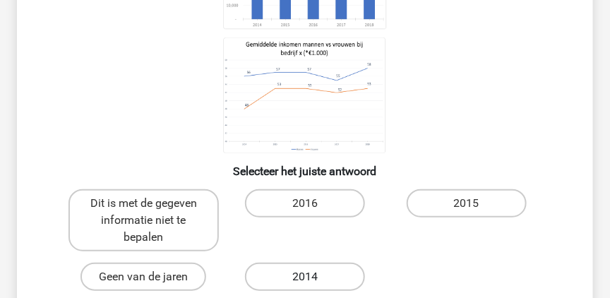
click at [322, 275] on label "2014" at bounding box center [305, 276] width 120 height 28
click at [314, 277] on input "2014" at bounding box center [309, 281] width 9 height 9
radio input "true"
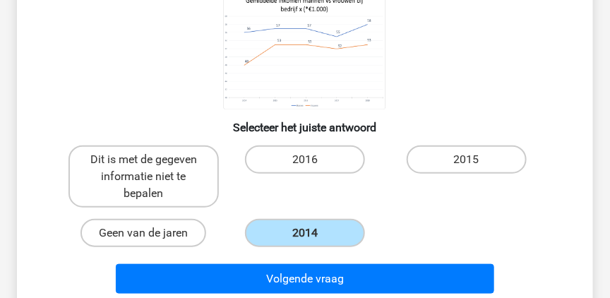
scroll to position [330, 0]
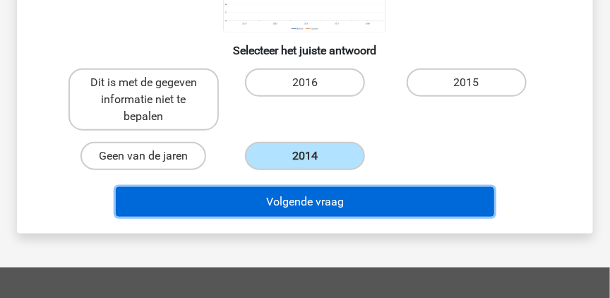
click at [349, 202] on button "Volgende vraag" at bounding box center [305, 202] width 378 height 30
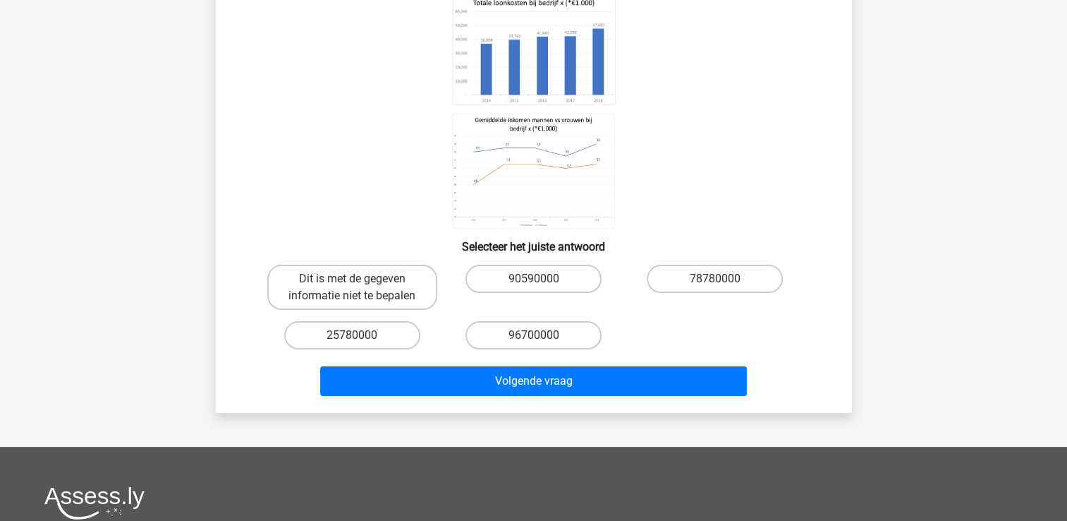
scroll to position [206, 0]
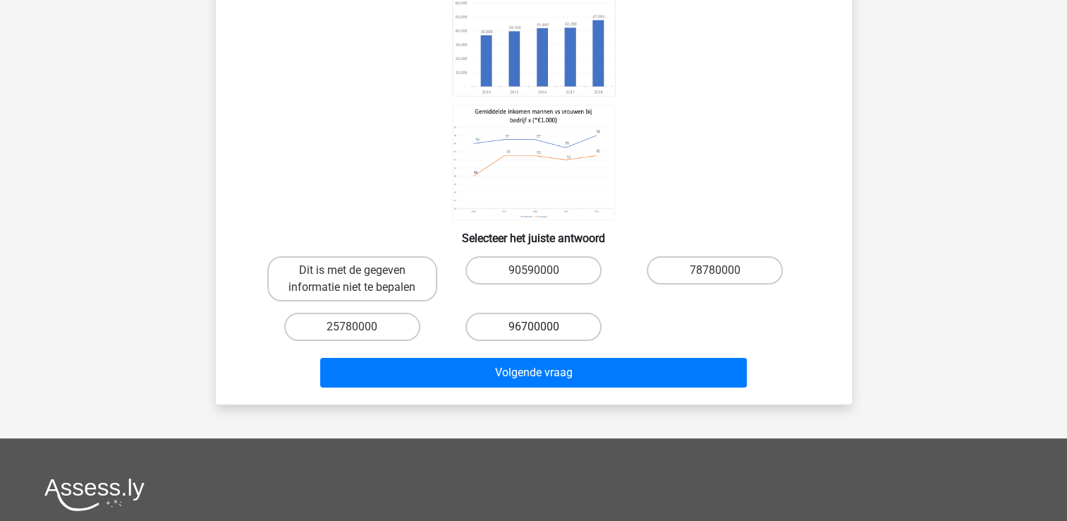
click at [550, 313] on label "96700000" at bounding box center [534, 327] width 136 height 28
click at [543, 327] on input "96700000" at bounding box center [537, 331] width 9 height 9
radio input "true"
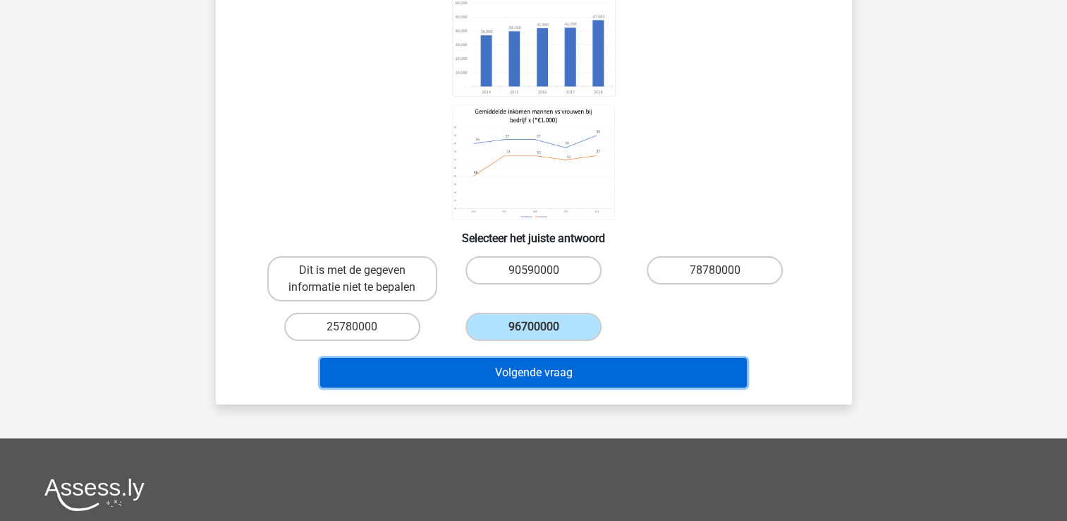
click at [552, 358] on button "Volgende vraag" at bounding box center [533, 373] width 427 height 30
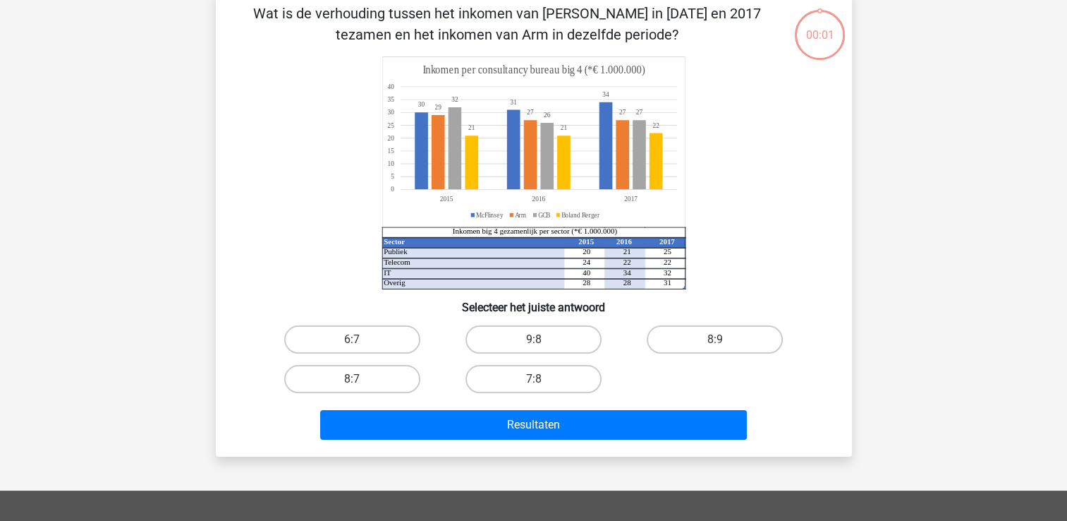
scroll to position [65, 0]
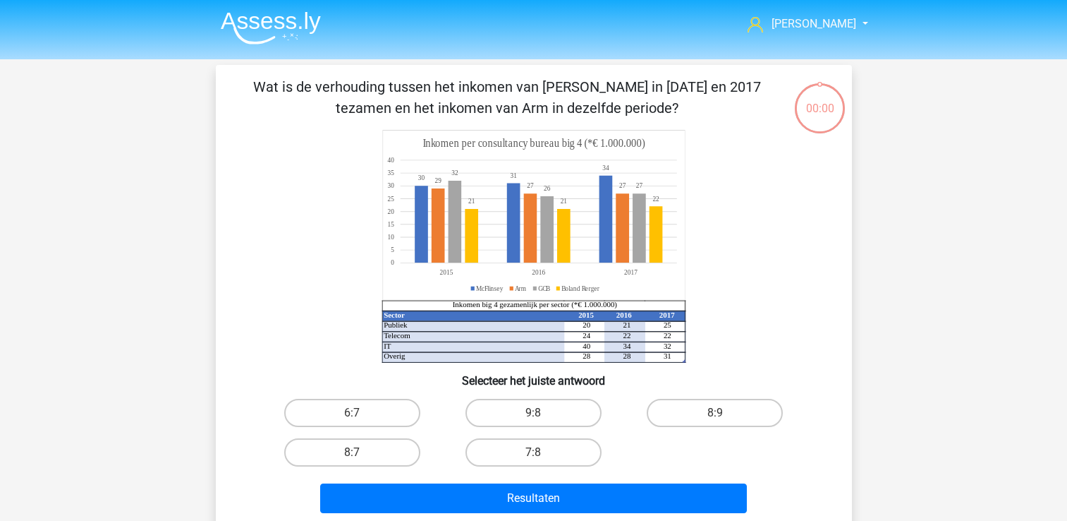
scroll to position [65, 0]
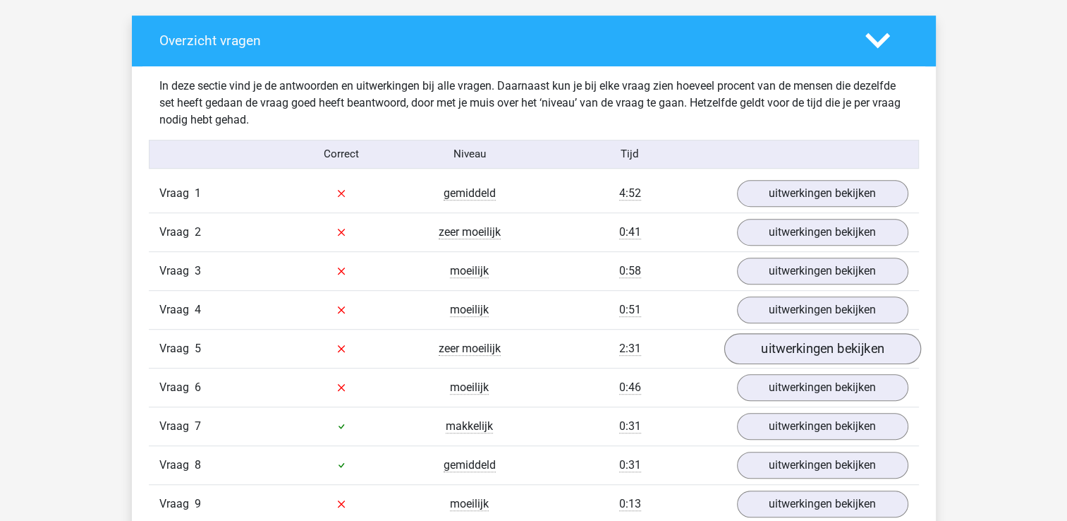
scroll to position [705, 0]
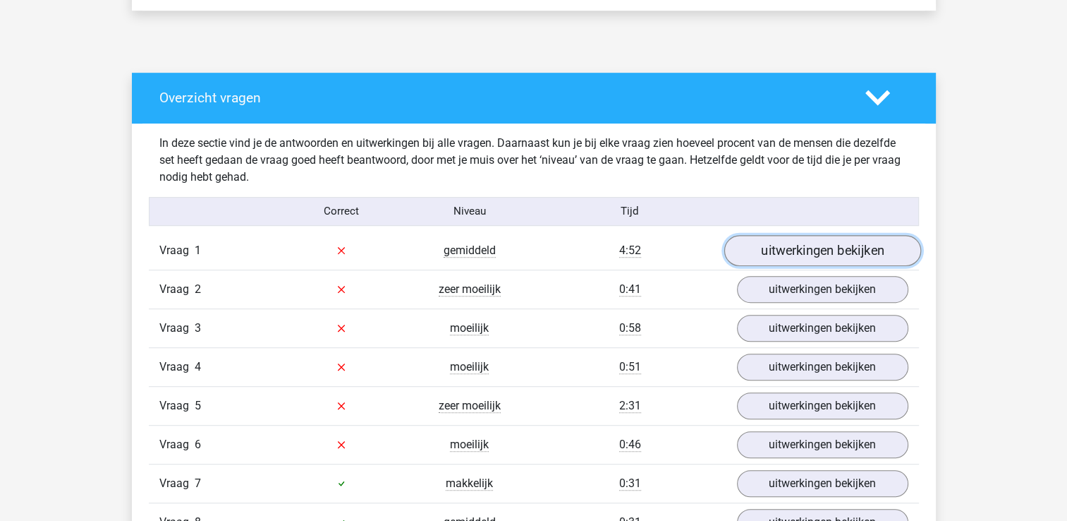
click at [775, 247] on link "uitwerkingen bekijken" at bounding box center [822, 250] width 197 height 31
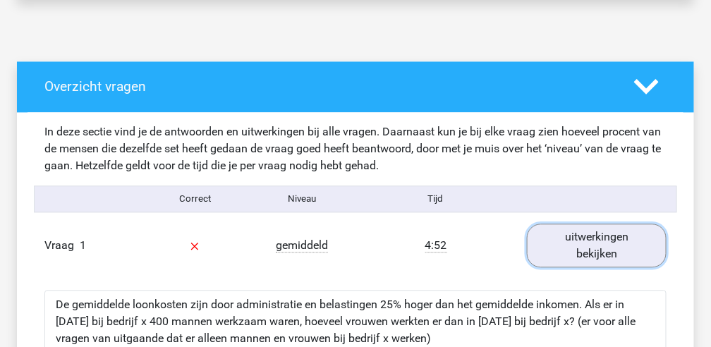
scroll to position [635, 0]
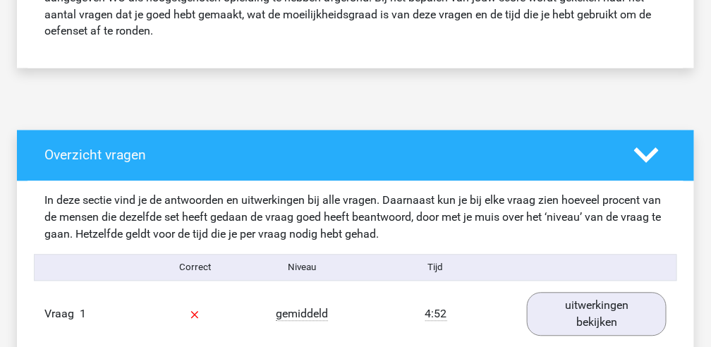
click at [392, 131] on div "Overzicht vragen" at bounding box center [355, 156] width 677 height 51
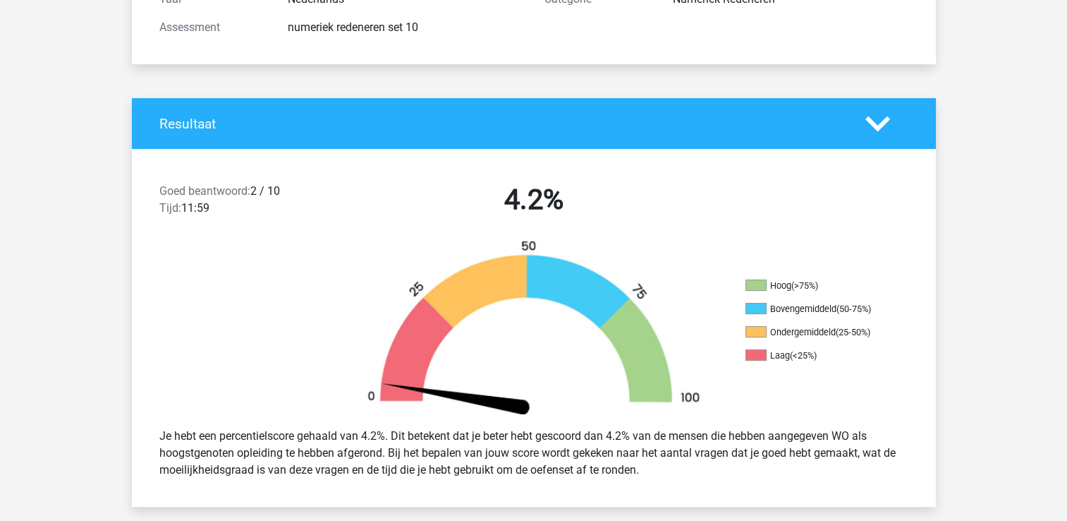
scroll to position [564, 0]
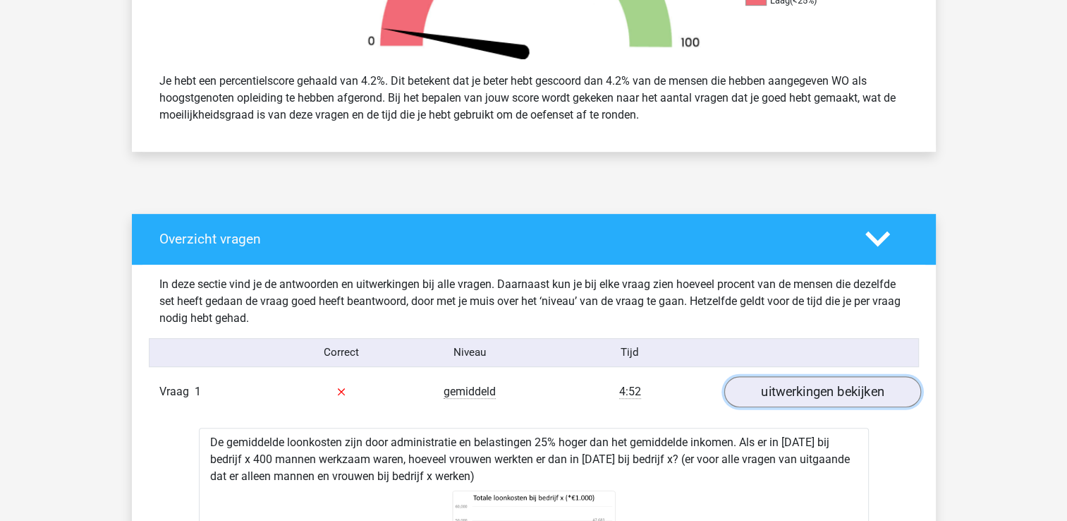
click at [852, 399] on link "uitwerkingen bekijken" at bounding box center [822, 391] width 197 height 31
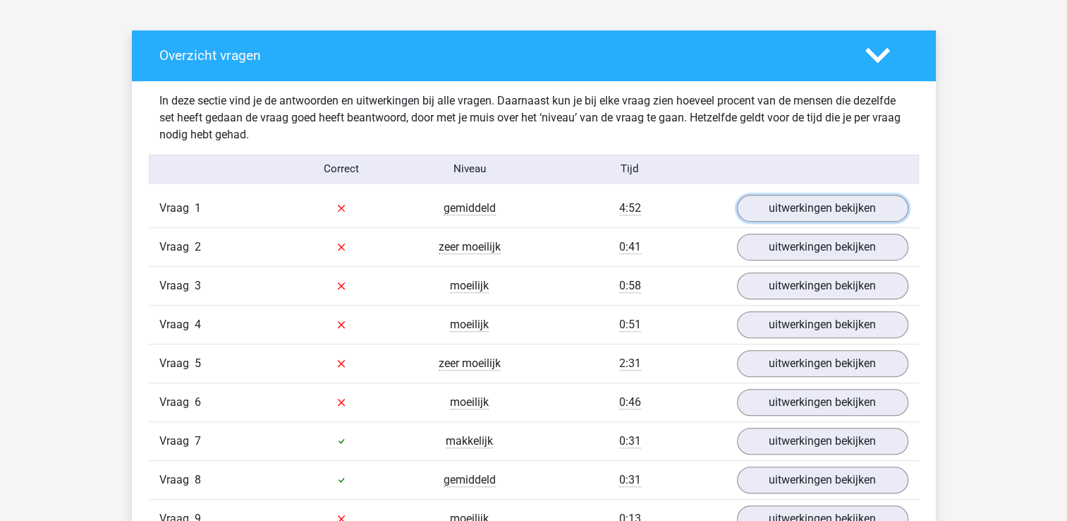
scroll to position [776, 0]
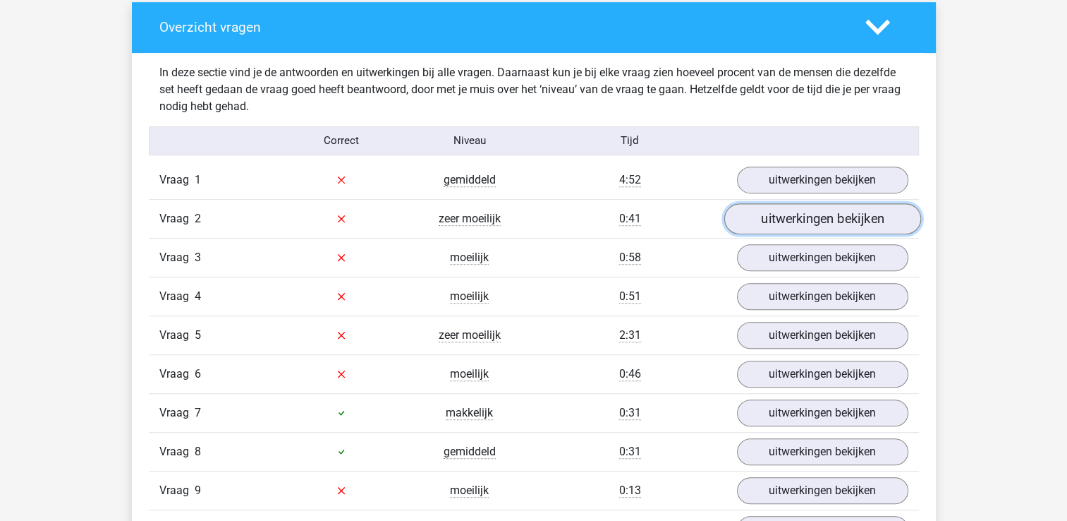
click at [813, 214] on link "uitwerkingen bekijken" at bounding box center [822, 218] width 197 height 31
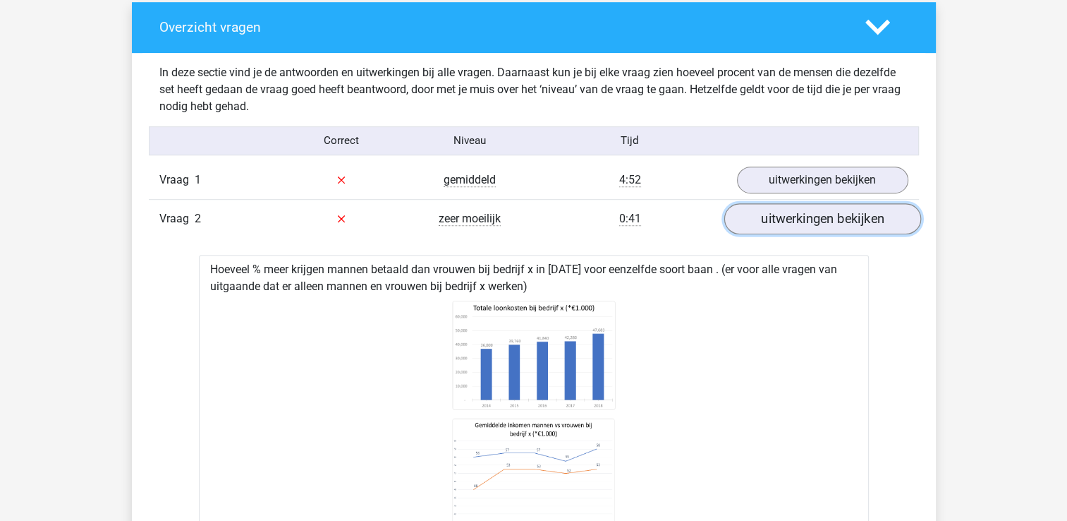
click at [784, 223] on link "uitwerkingen bekijken" at bounding box center [822, 218] width 197 height 31
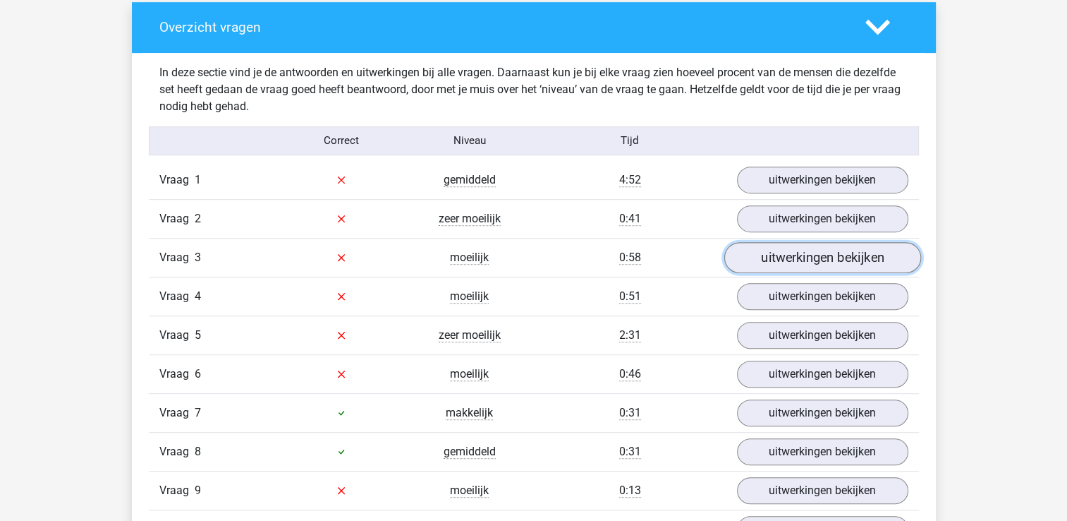
click at [789, 260] on link "uitwerkingen bekijken" at bounding box center [822, 257] width 197 height 31
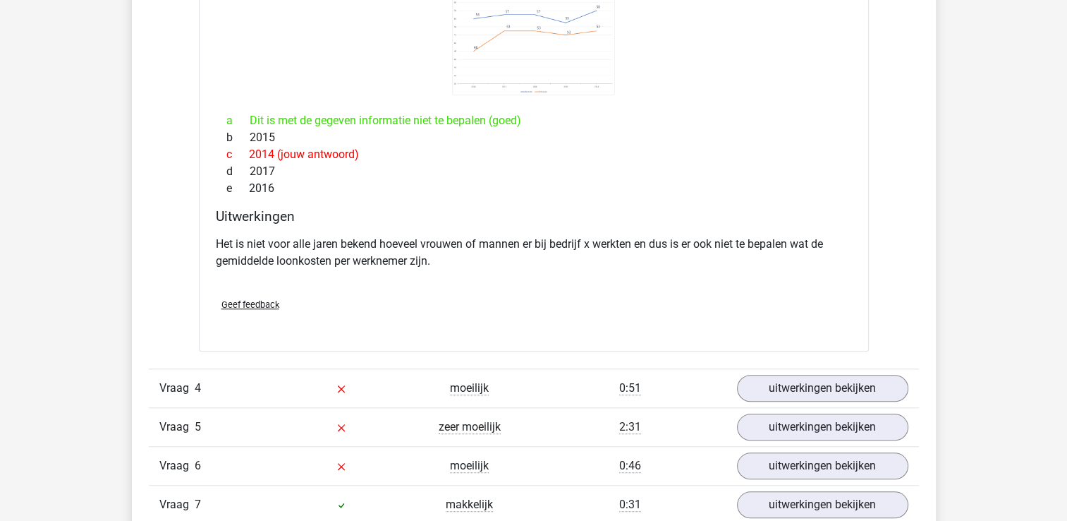
scroll to position [917, 0]
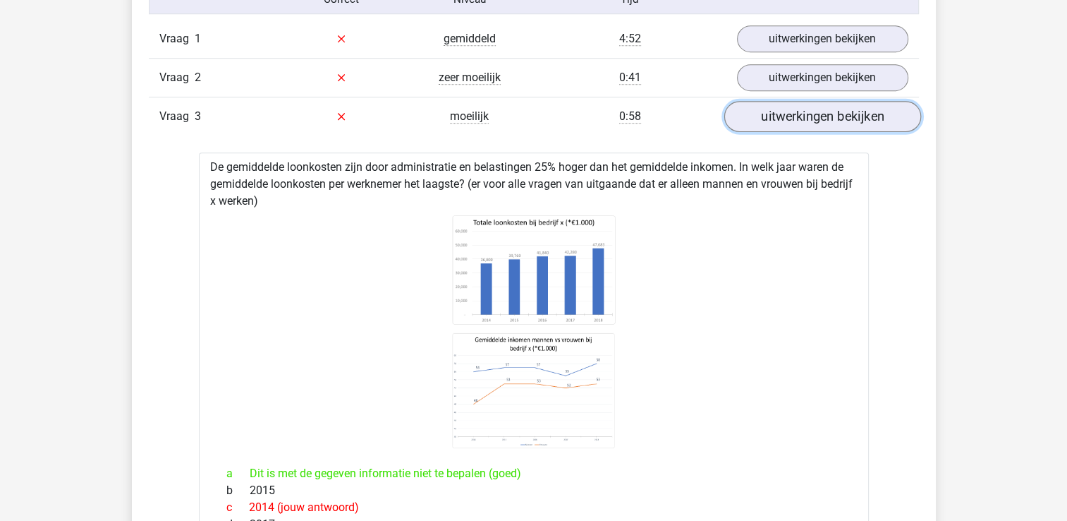
click at [849, 124] on link "uitwerkingen bekijken" at bounding box center [822, 116] width 197 height 31
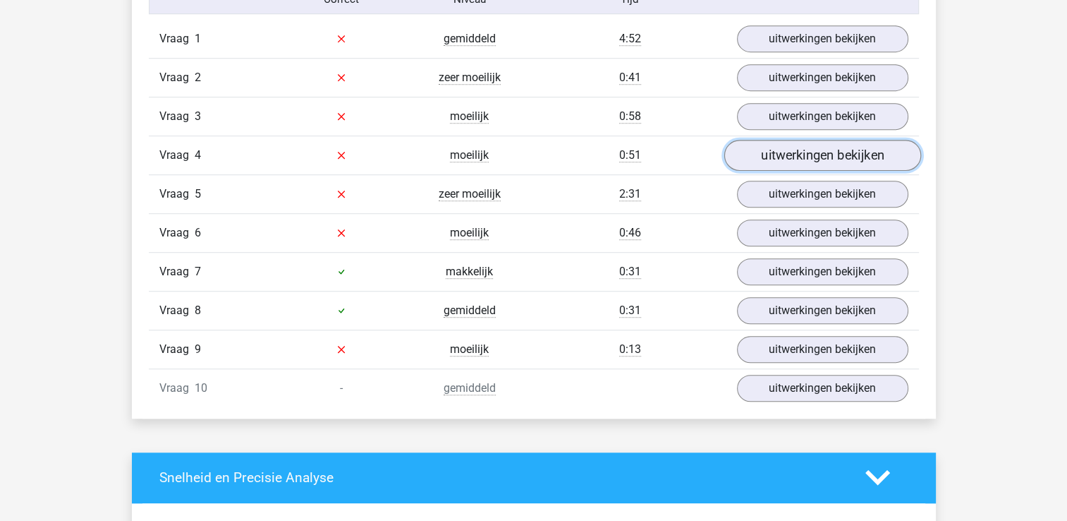
click at [811, 152] on link "uitwerkingen bekijken" at bounding box center [822, 155] width 197 height 31
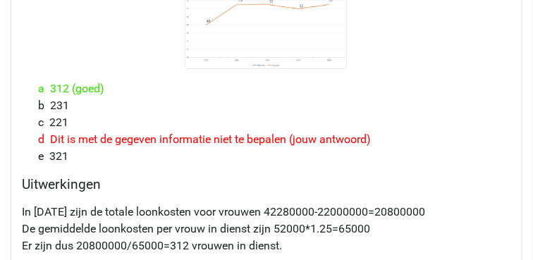
scroll to position [1446, 0]
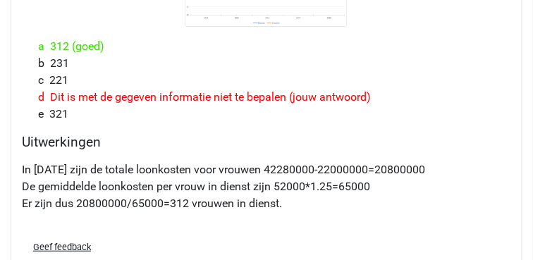
click at [424, 198] on p "In 2017 zijn de totale loonkosten voor vrouwen 42280000-22000000=20800000 De ge…" at bounding box center [267, 187] width 490 height 51
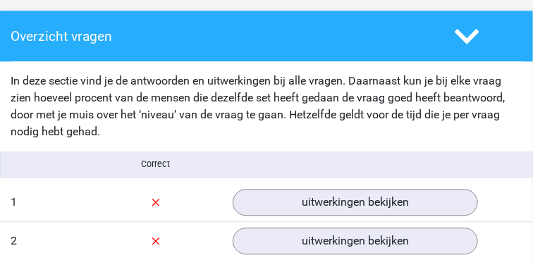
scroll to position [635, 0]
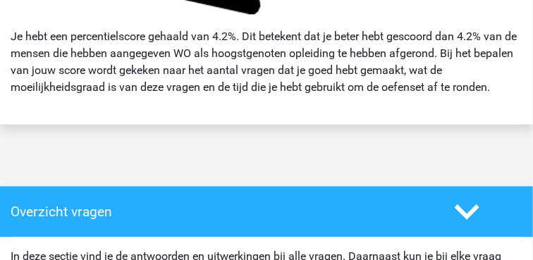
click at [474, 215] on icon at bounding box center [467, 212] width 25 height 25
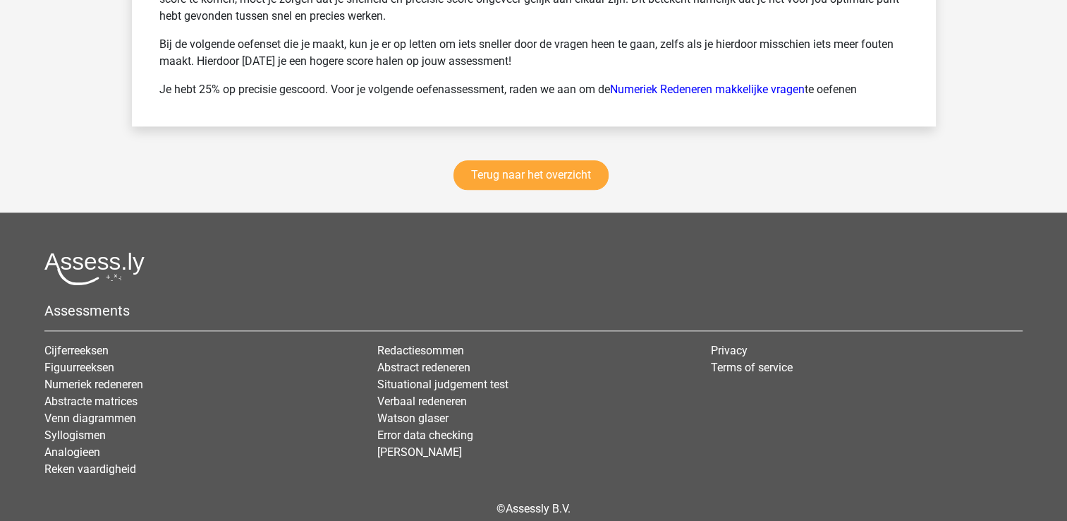
scroll to position [1575, 0]
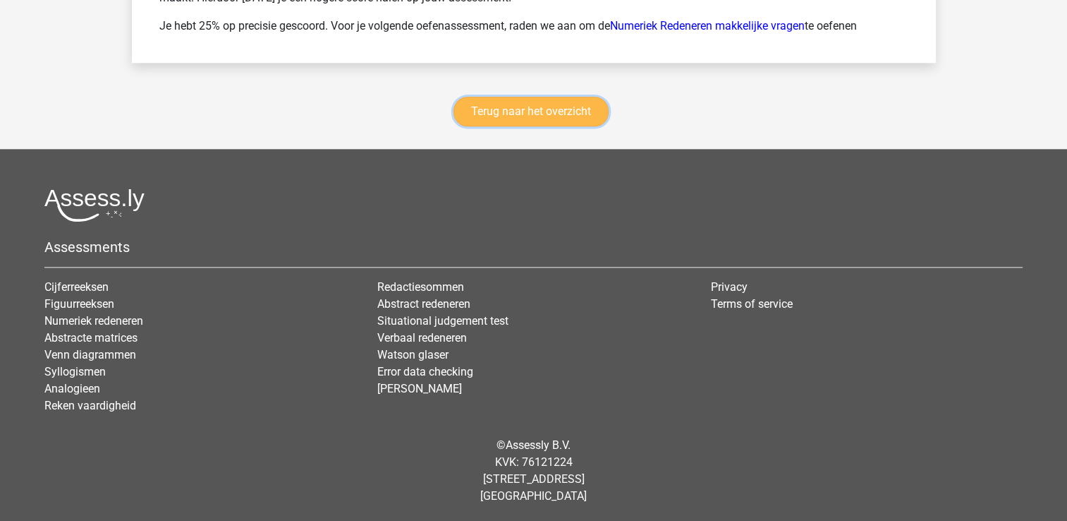
click at [555, 104] on link "Terug naar het overzicht" at bounding box center [531, 112] width 155 height 30
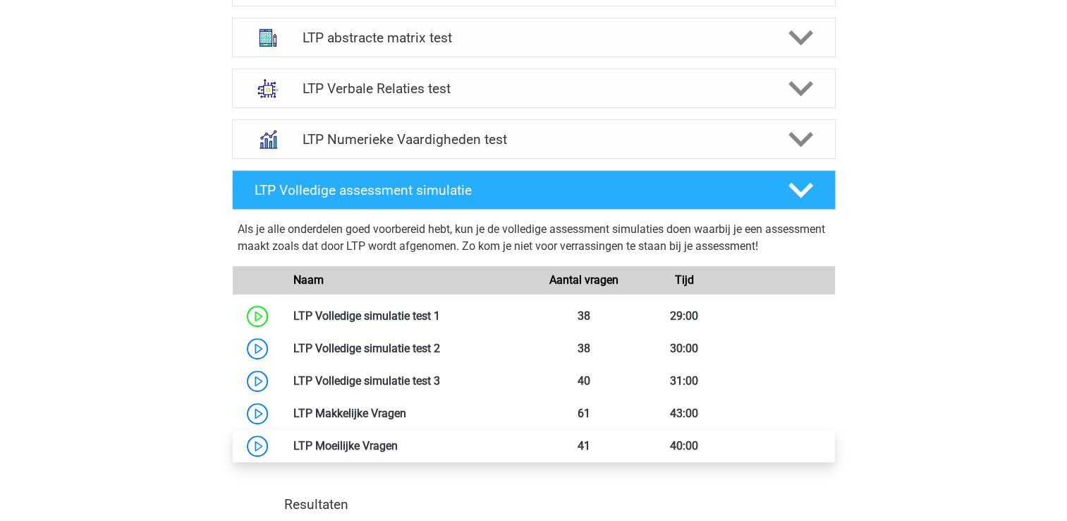
scroll to position [635, 0]
